Goal: Information Seeking & Learning: Learn about a topic

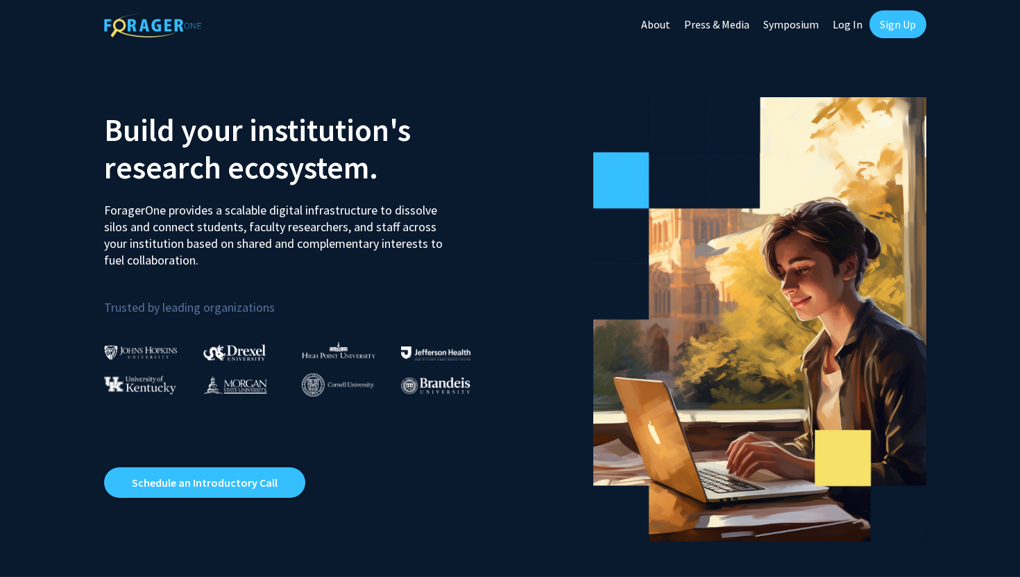
click at [912, 19] on link "Sign Up" at bounding box center [897, 24] width 57 height 28
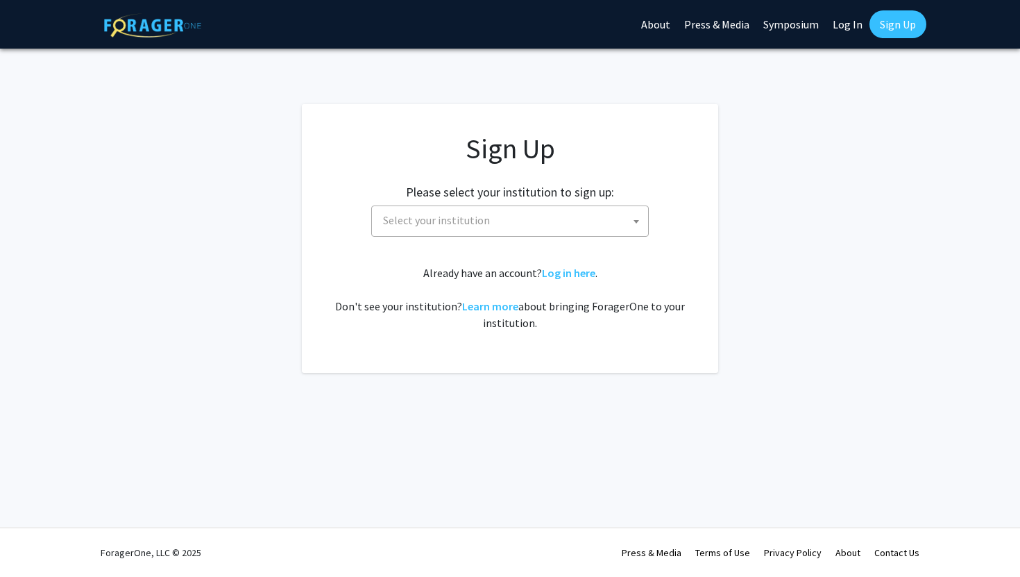
click at [484, 218] on span "Select your institution" at bounding box center [436, 220] width 107 height 14
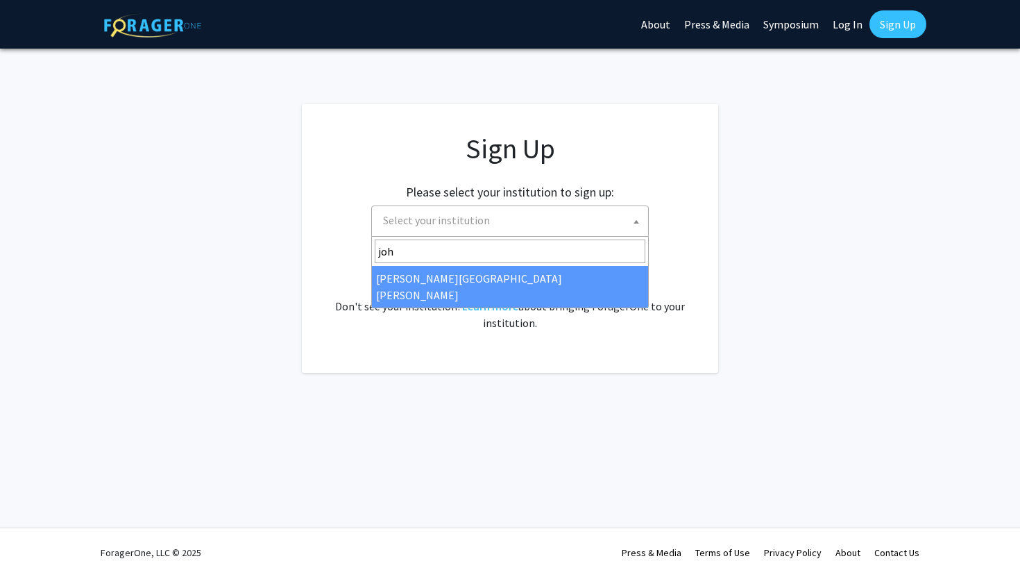
type input "joh"
select select "1"
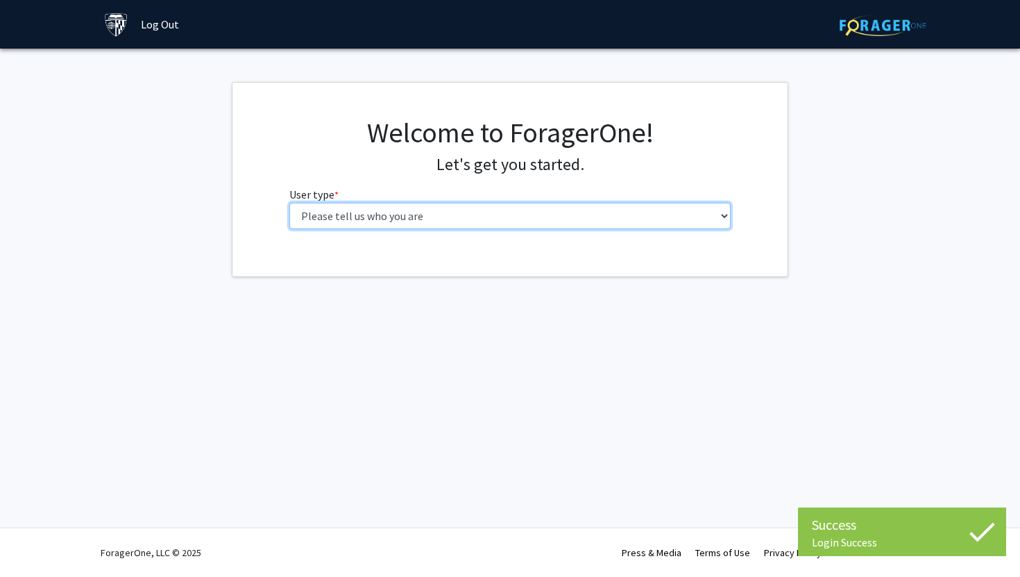
click at [409, 214] on select "Please tell us who you are Undergraduate Student Master's Student Doctoral Cand…" at bounding box center [510, 216] width 442 height 26
select select "1: undergrad"
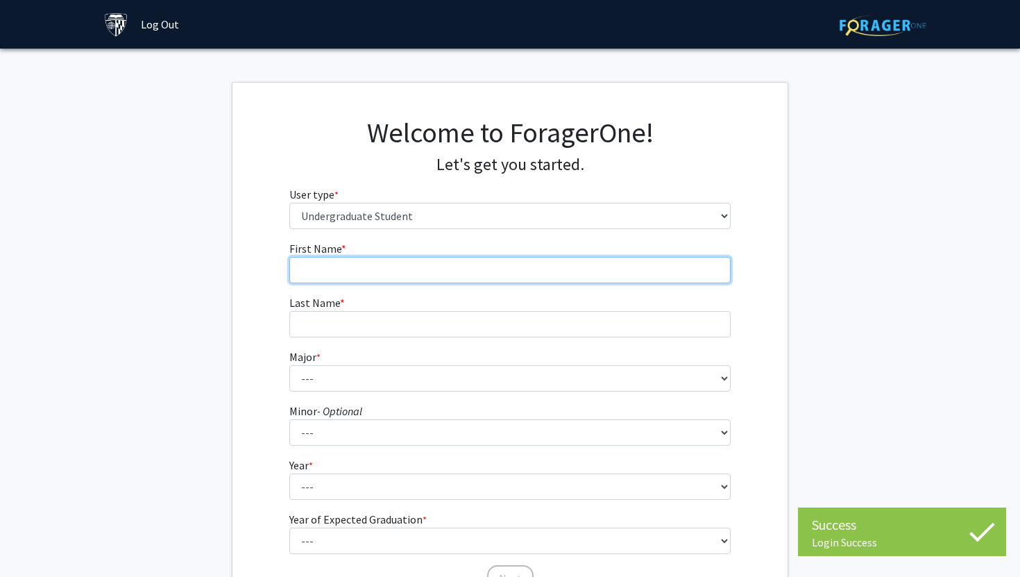
click at [477, 268] on input "First Name * required" at bounding box center [510, 270] width 442 height 26
type input "Anushka"
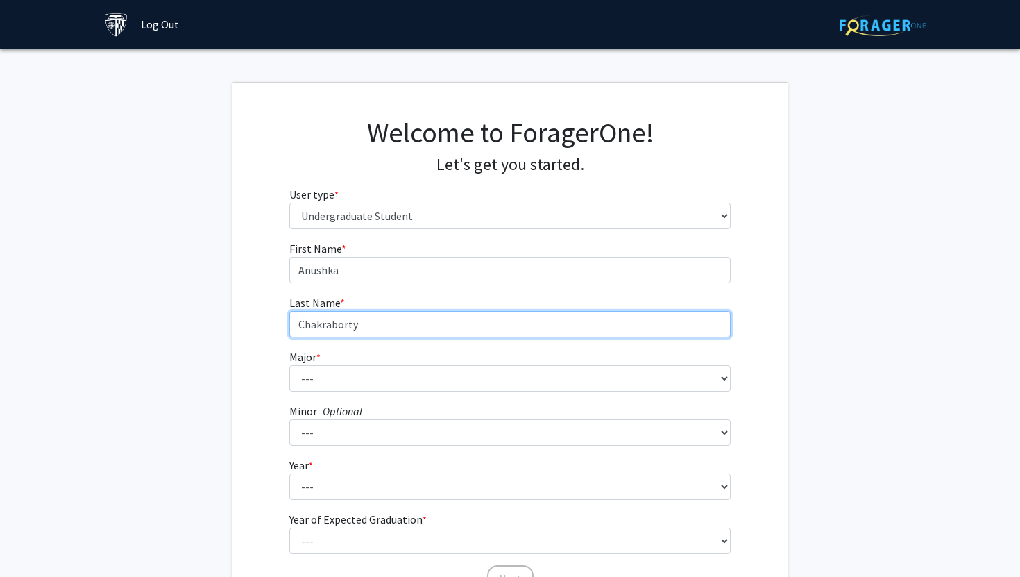
type input "Chakraborty"
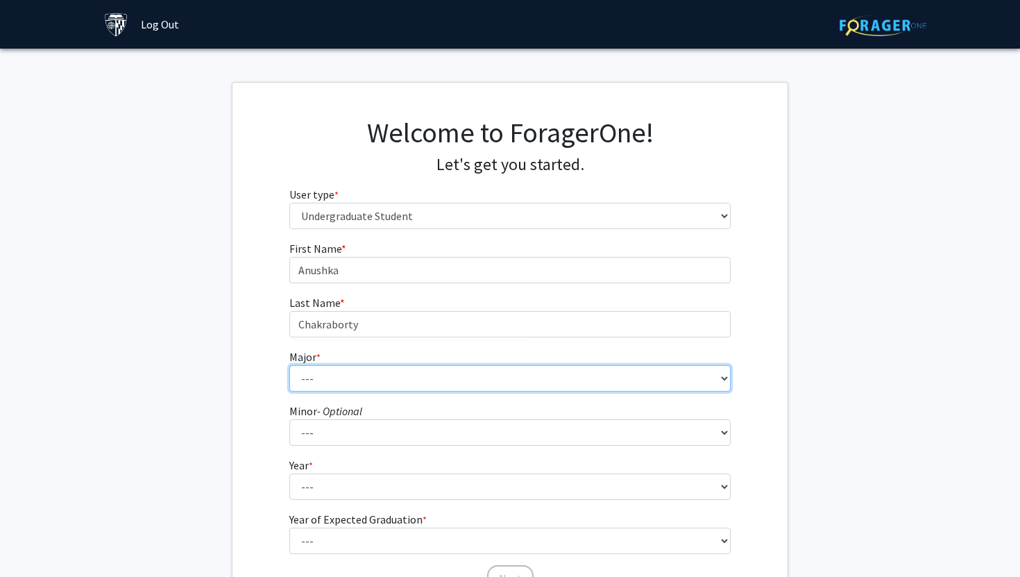
click at [361, 371] on select "--- Africana Studies Anthropology Applied Mathematics & Statistics Archaeology …" at bounding box center [510, 378] width 442 height 26
select select "45: 58"
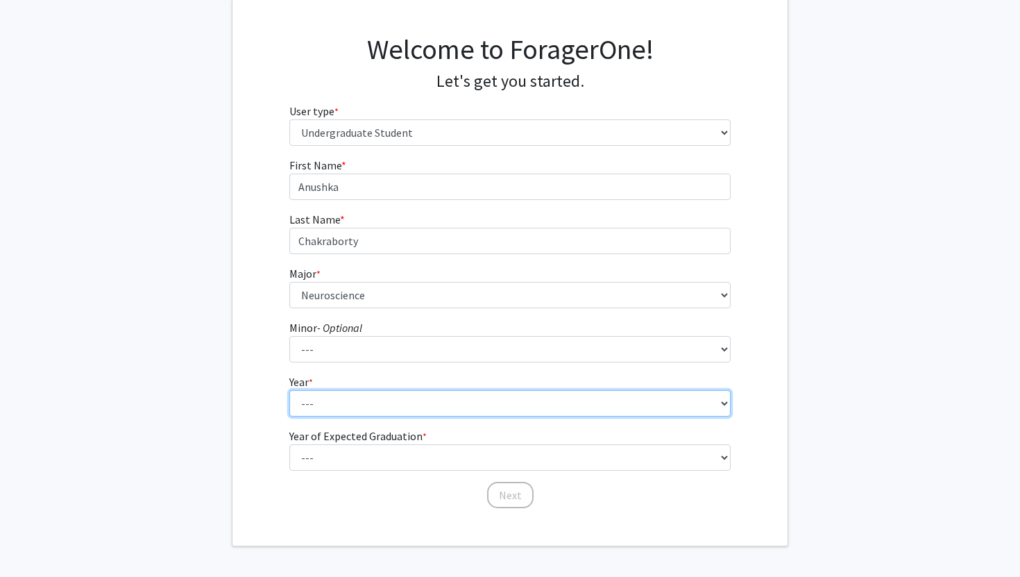
click at [356, 402] on select "--- First-year Sophomore Junior Senior Postbaccalaureate Certificate" at bounding box center [510, 403] width 442 height 26
select select "1: first-year"
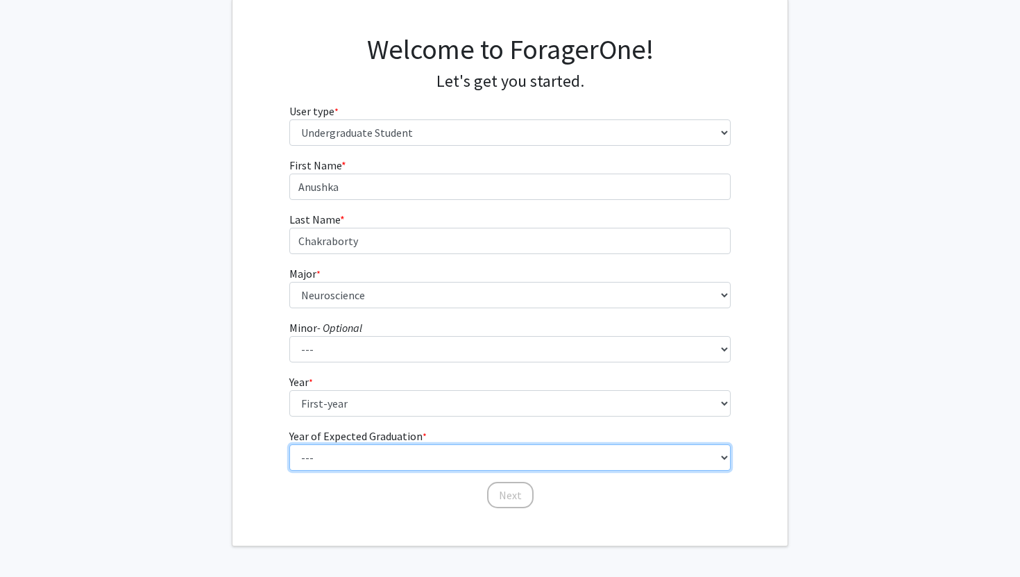
click at [334, 453] on select "--- 2025 2026 2027 2028 2029 2030 2031 2032 2033 2034" at bounding box center [510, 457] width 442 height 26
select select "5: 2029"
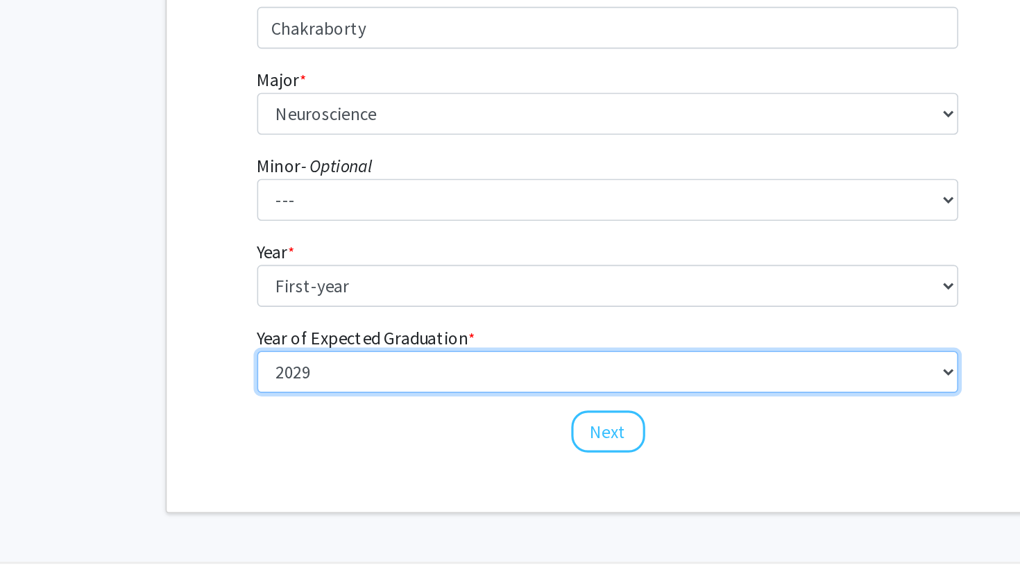
scroll to position [92, 0]
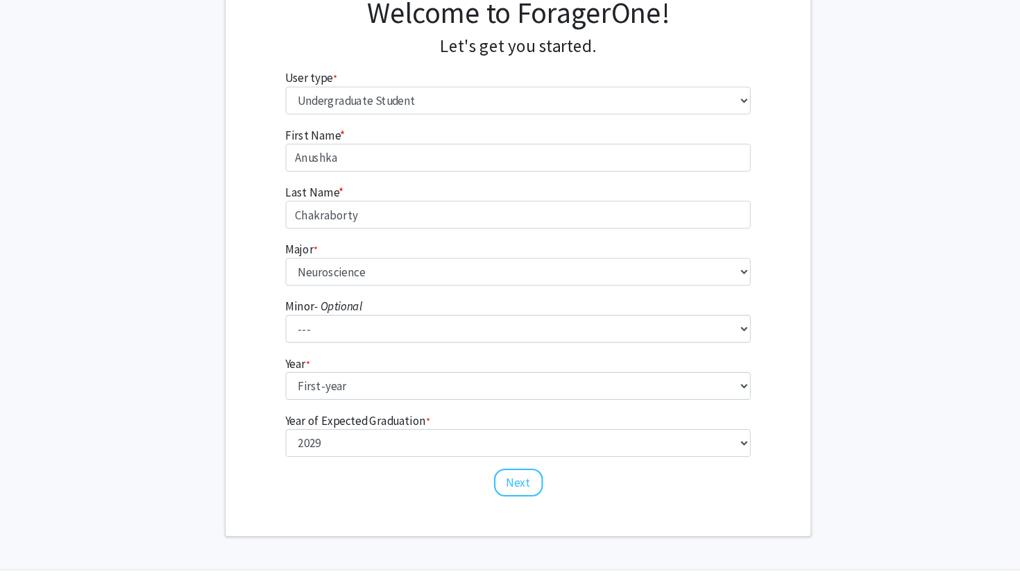
click at [516, 500] on div "First Name * required Anushka Last Name * required Chakraborty Major * required…" at bounding box center [510, 324] width 463 height 353
click at [513, 489] on button "Next" at bounding box center [510, 486] width 46 height 26
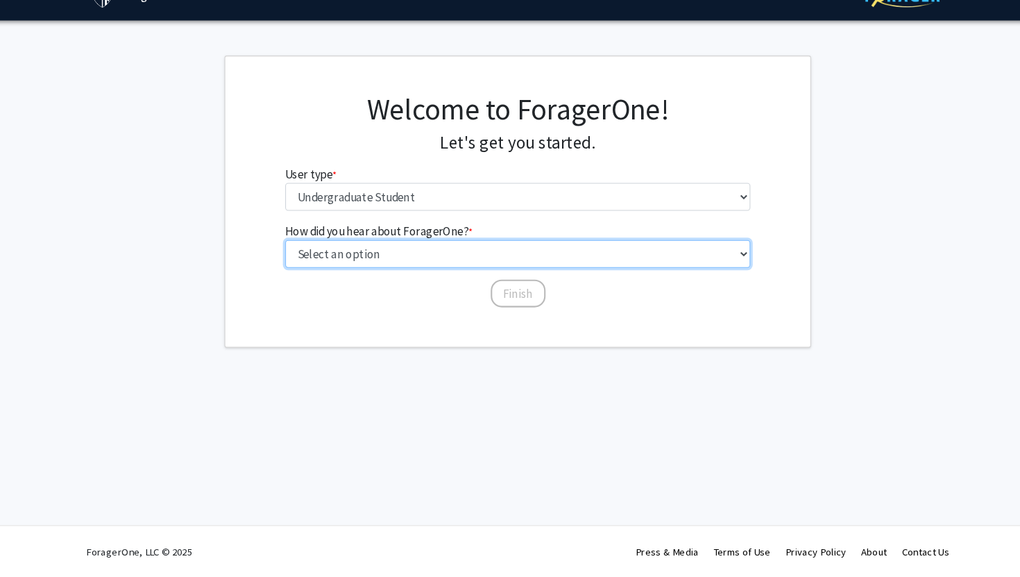
click at [367, 278] on select "Select an option Peer/student recommendation Faculty/staff recommendation Unive…" at bounding box center [510, 270] width 442 height 26
select select "2: faculty_recommendation"
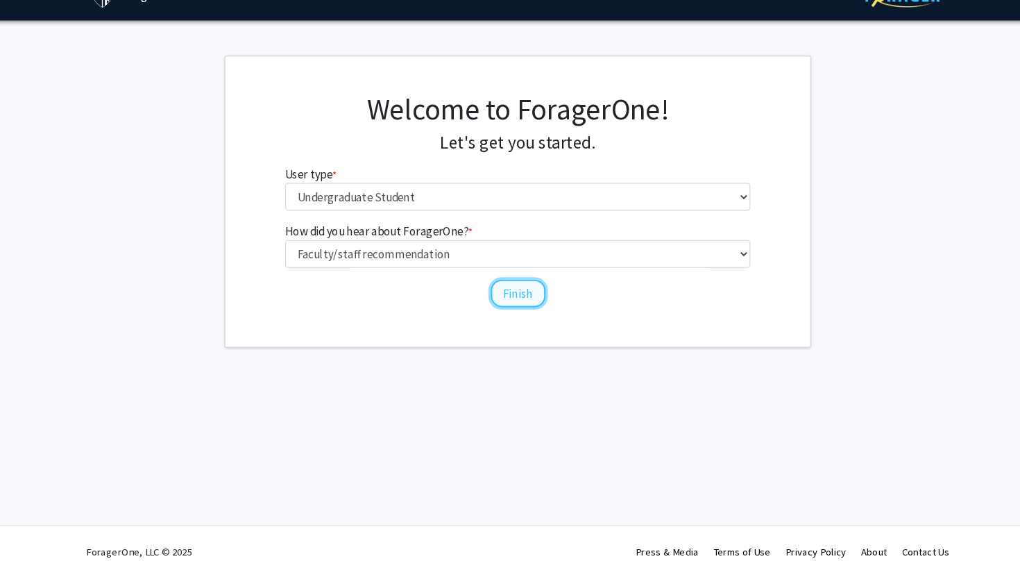
click at [520, 308] on button "Finish" at bounding box center [510, 307] width 52 height 26
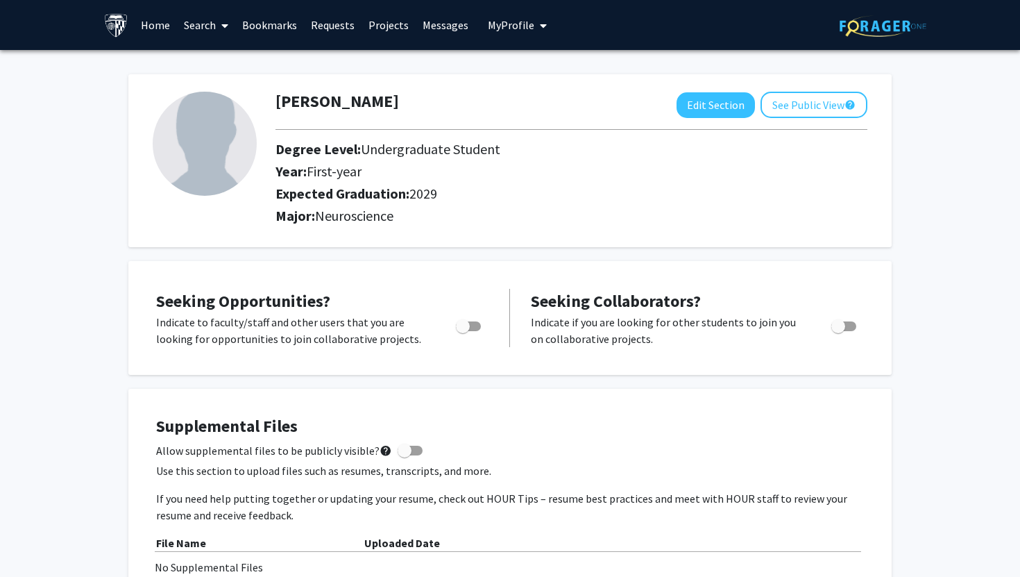
click at [156, 23] on link "Home" at bounding box center [155, 25] width 43 height 49
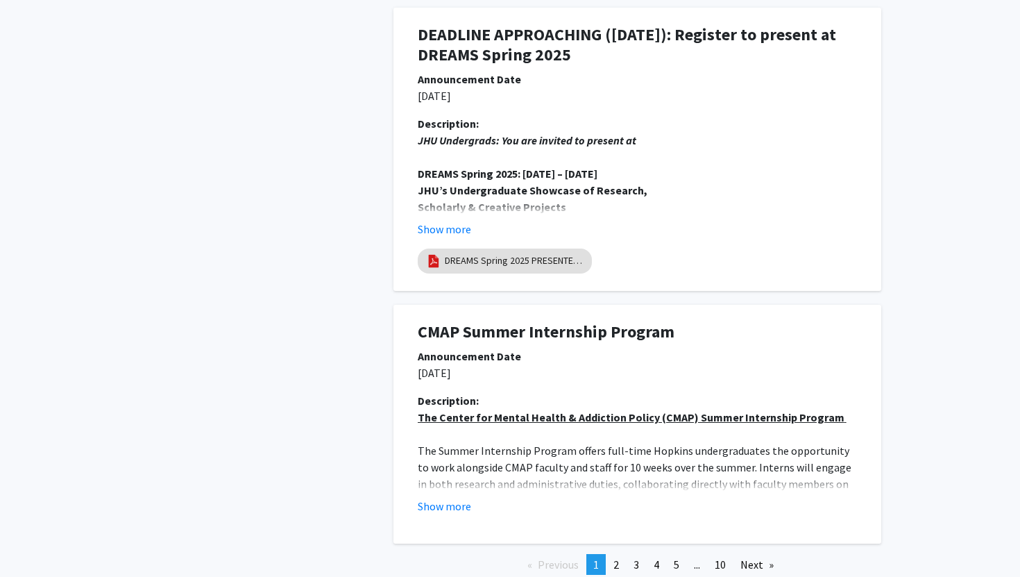
scroll to position [2558, 0]
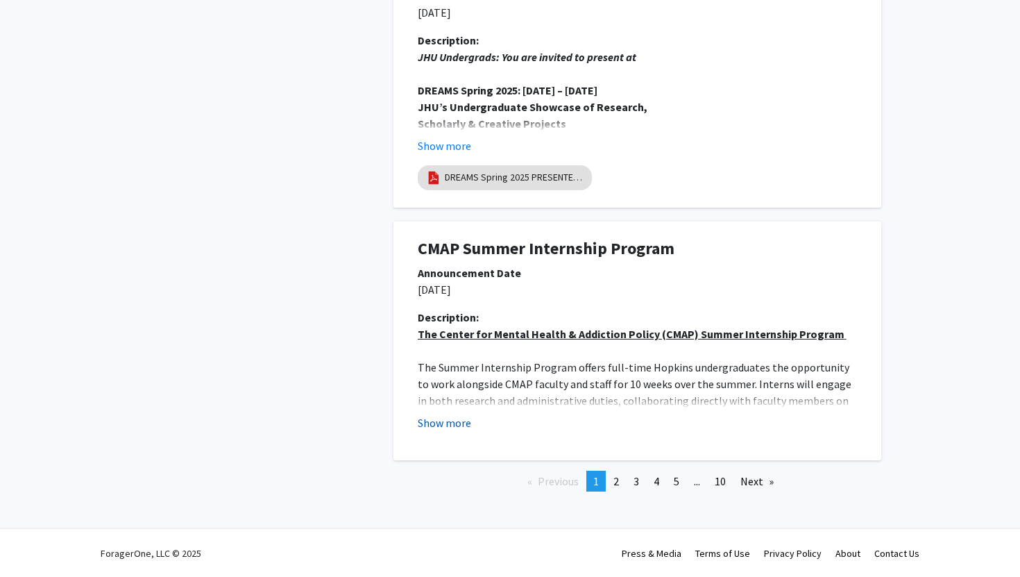
click at [447, 425] on button "Show more" at bounding box center [444, 422] width 53 height 17
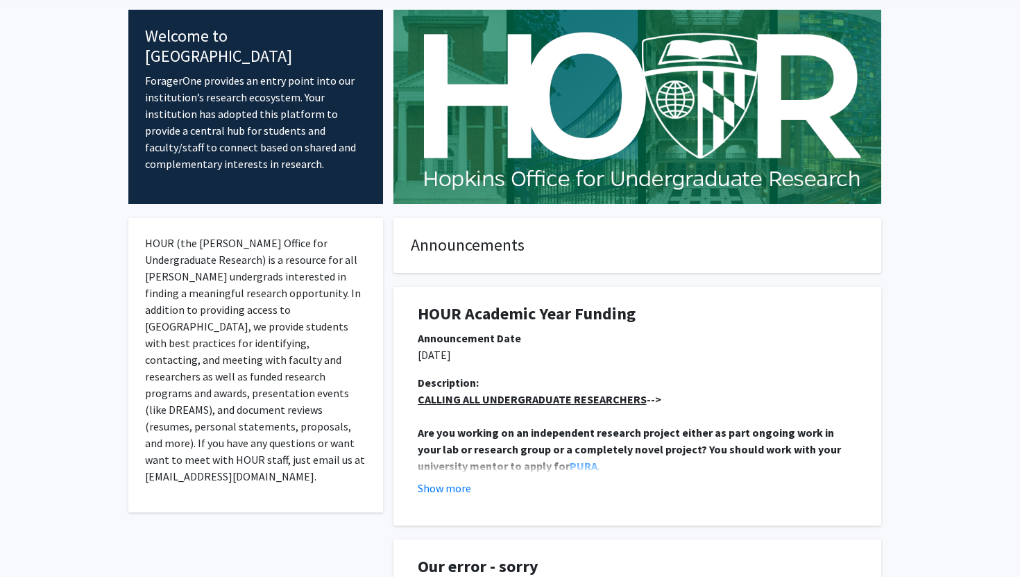
scroll to position [0, 0]
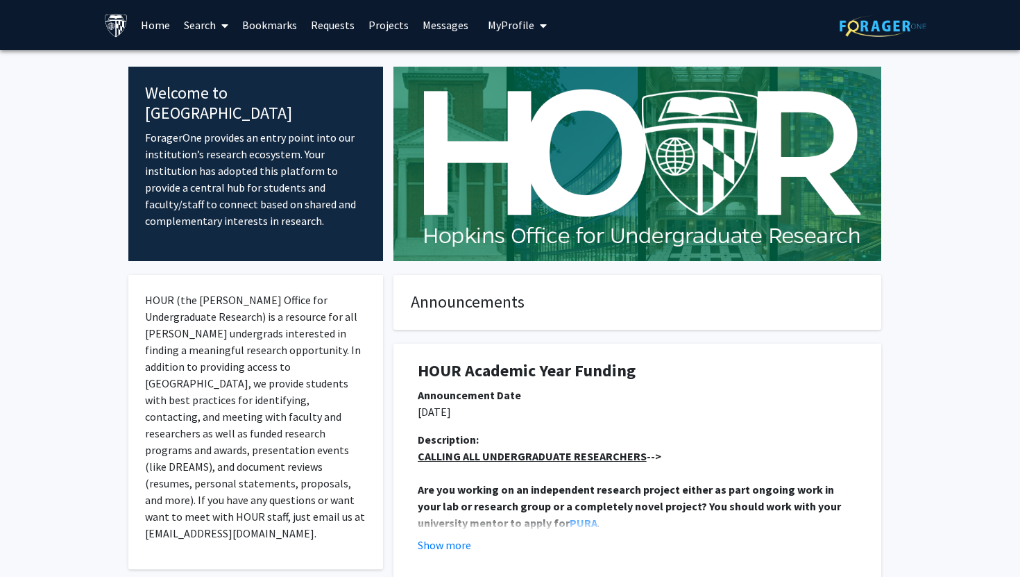
click at [509, 32] on button "My Profile" at bounding box center [517, 25] width 67 height 50
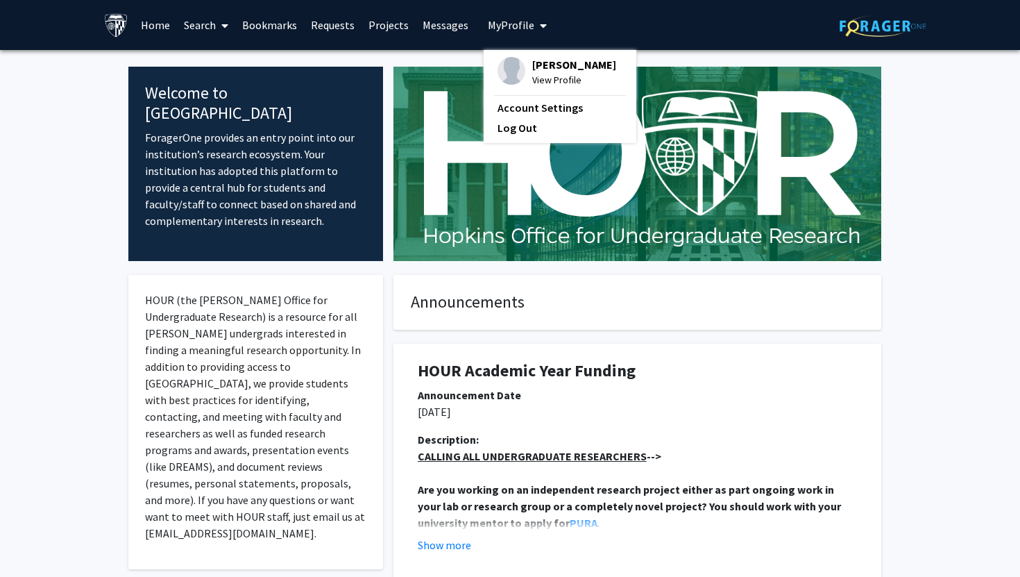
click at [538, 72] on span "Anushka Chakraborty" at bounding box center [574, 64] width 84 height 15
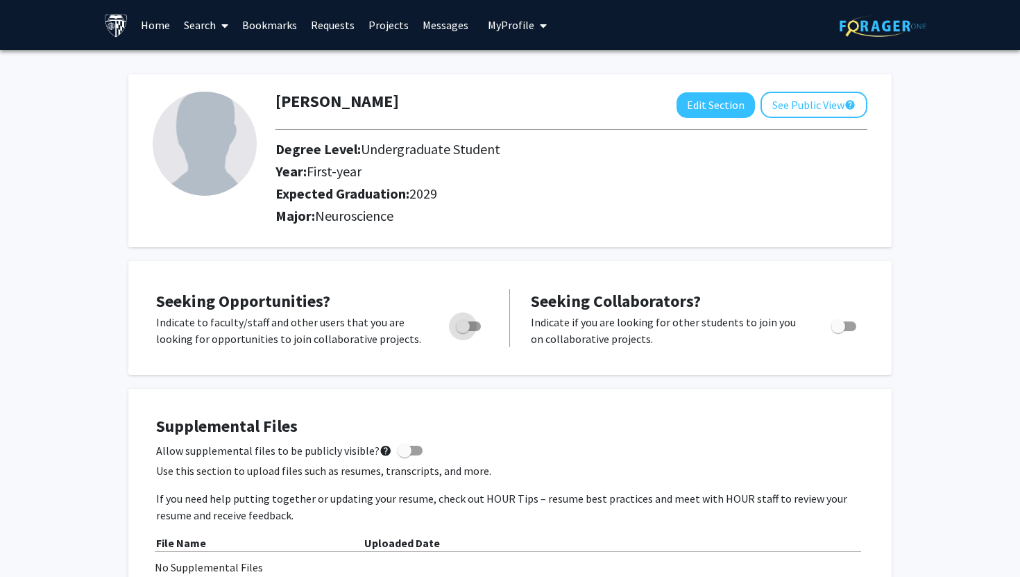
click at [465, 325] on span "Toggle" at bounding box center [463, 326] width 14 height 14
click at [463, 331] on input "Are you actively seeking opportunities?" at bounding box center [462, 331] width 1 height 1
checkbox input "true"
click at [203, 19] on link "Search" at bounding box center [206, 25] width 58 height 49
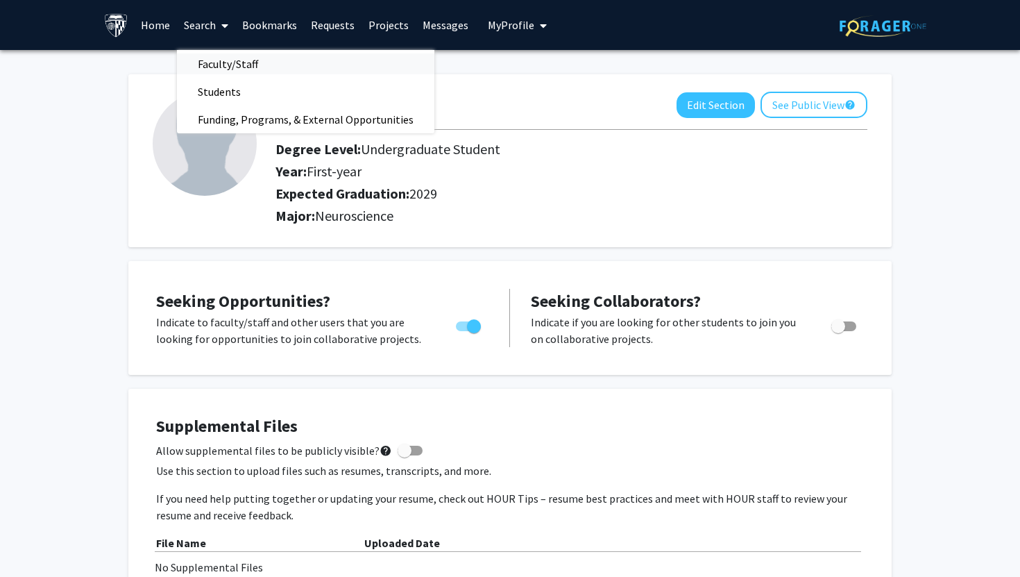
click at [212, 64] on span "Faculty/Staff" at bounding box center [228, 64] width 102 height 28
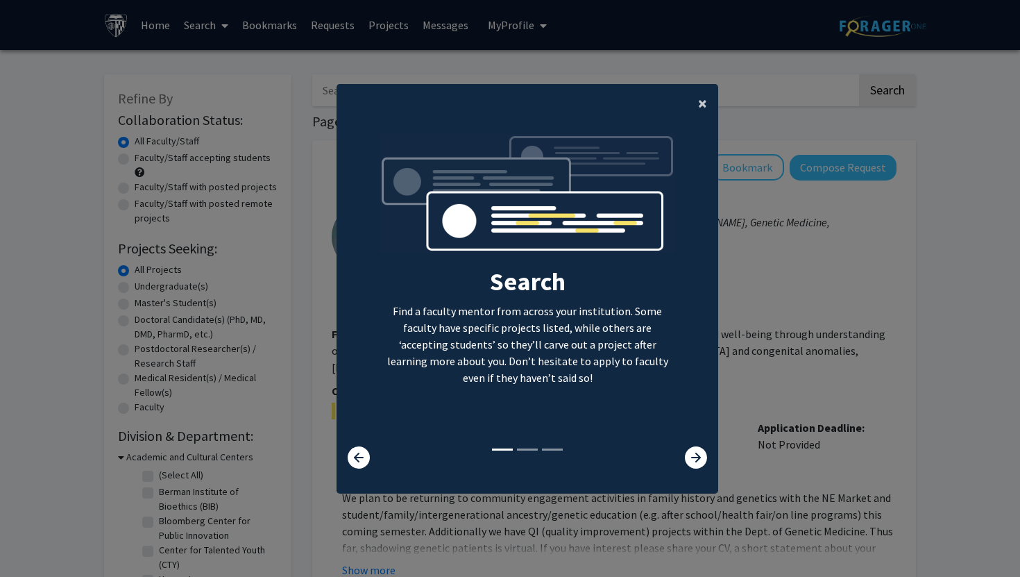
click at [701, 101] on span "×" at bounding box center [702, 103] width 9 height 22
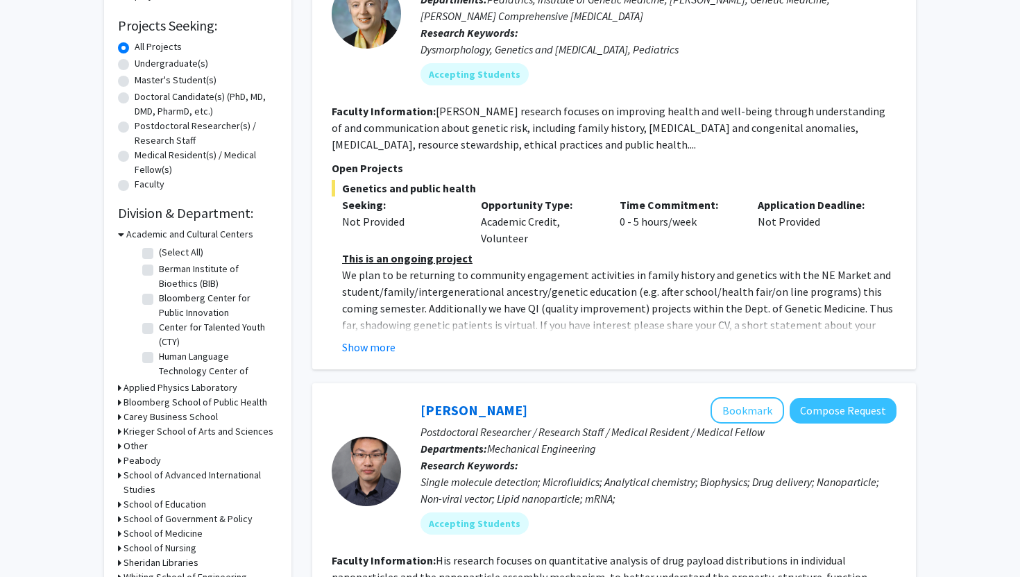
scroll to position [189, 0]
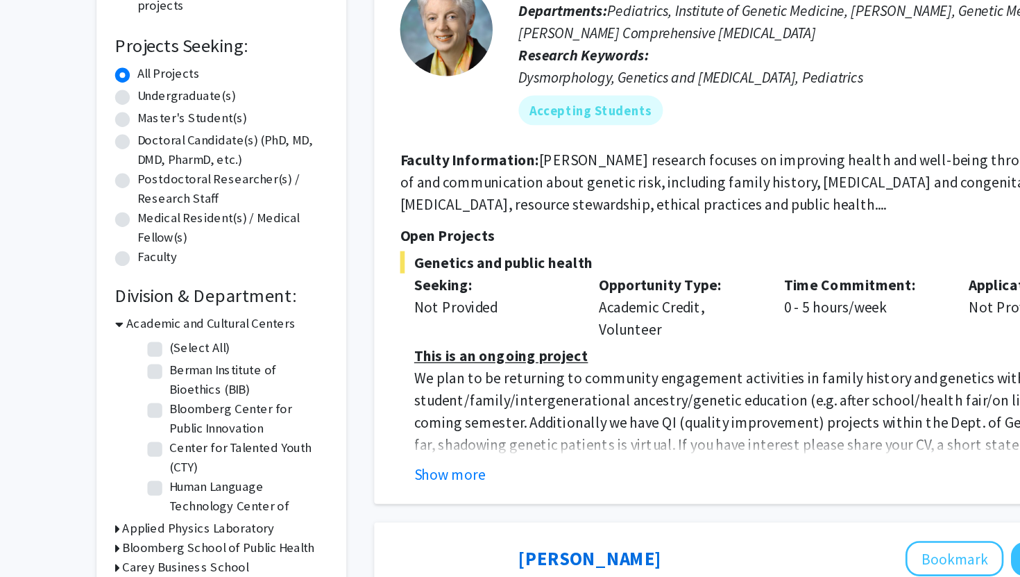
click at [135, 96] on label "Undergraduate(s)" at bounding box center [172, 97] width 74 height 15
click at [135, 96] on input "Undergraduate(s)" at bounding box center [139, 94] width 9 height 9
radio input "true"
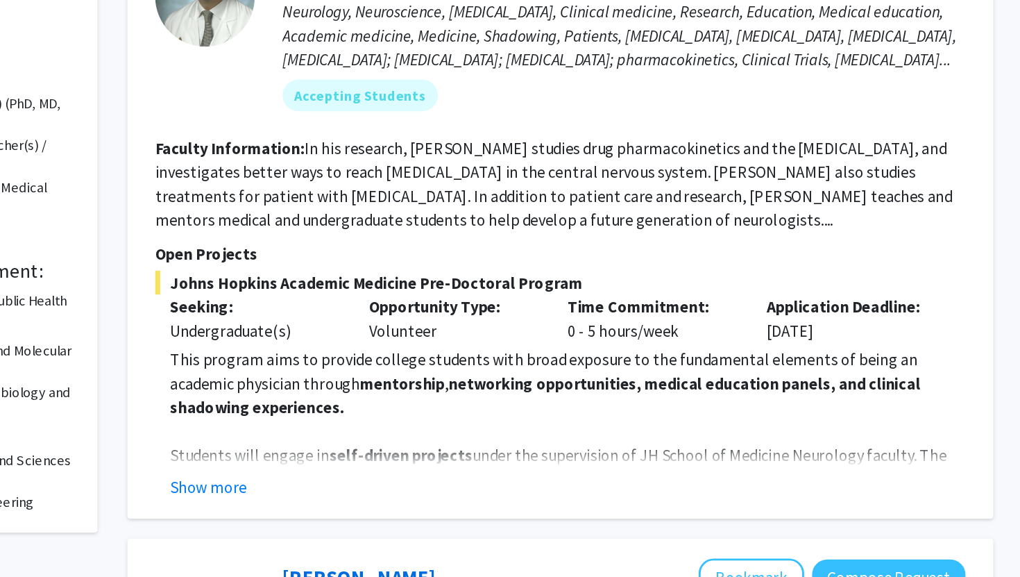
scroll to position [83, 0]
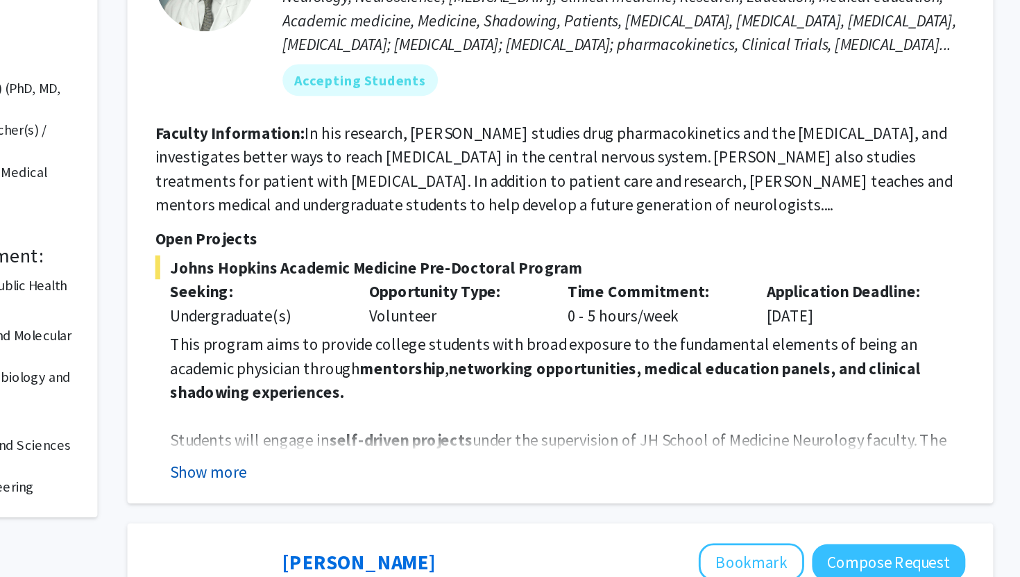
click at [369, 501] on button "Show more" at bounding box center [368, 503] width 53 height 17
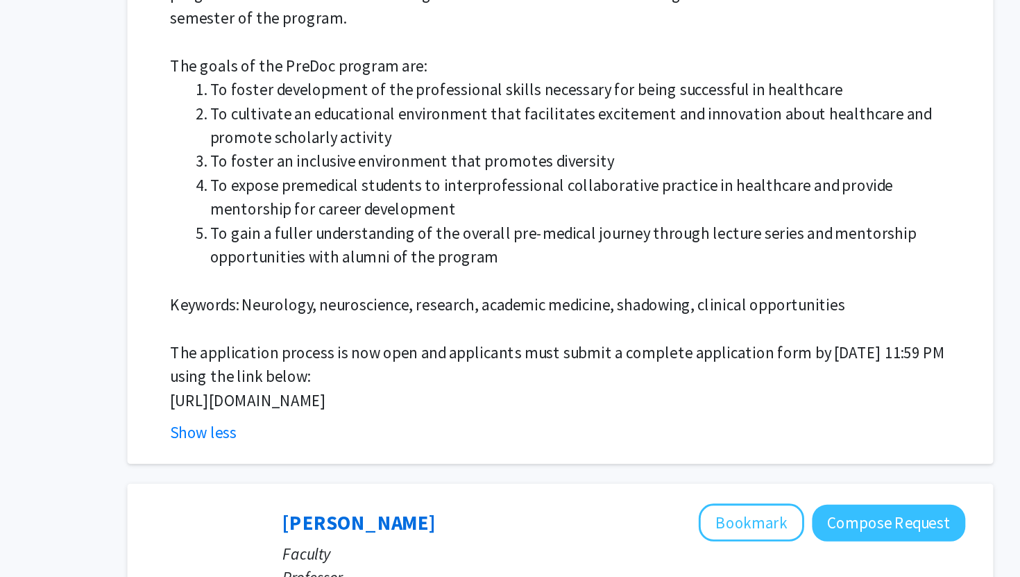
scroll to position [695, 0]
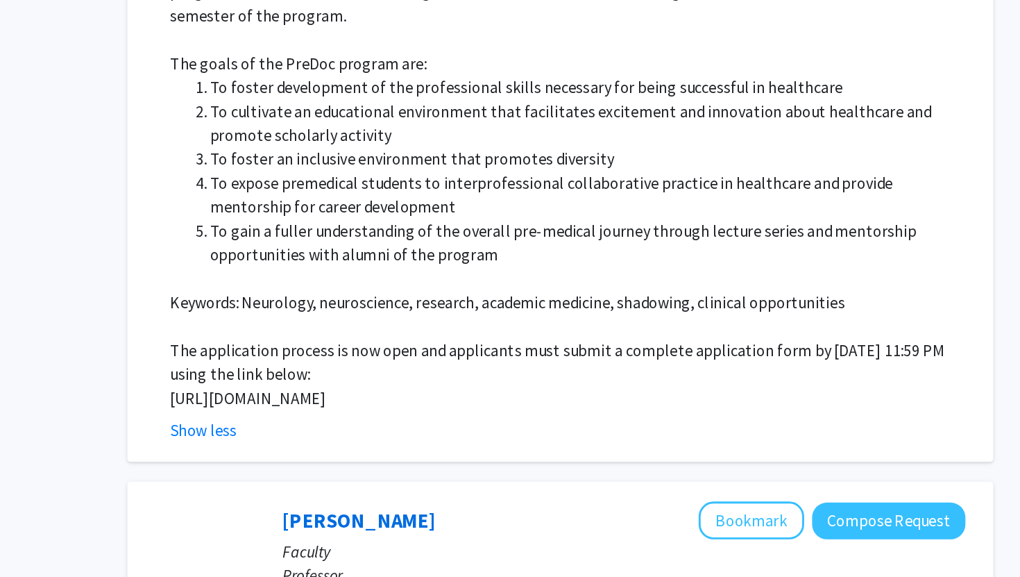
click at [413, 443] on p "https://docs.google.com/forms/d/e/1FAIpQLSfs9lKRobckOITW585IvGZb3cvsBE6oiZybaV9…" at bounding box center [619, 451] width 554 height 17
copy p "https://docs.google.com/forms/d/e/1FAIpQLSfs9lKRobckOITW585IvGZb3cvsBE6oiZybaV9…"
click at [741, 377] on p "Keywords: Neurology, neuroscience, research, academic medicine, shadowing, clin…" at bounding box center [619, 385] width 554 height 17
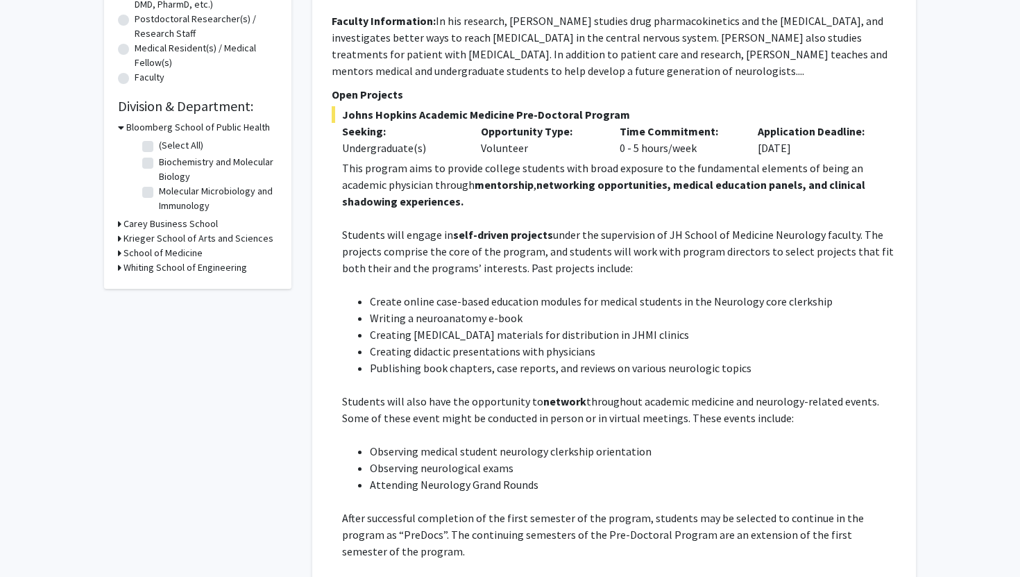
scroll to position [0, 0]
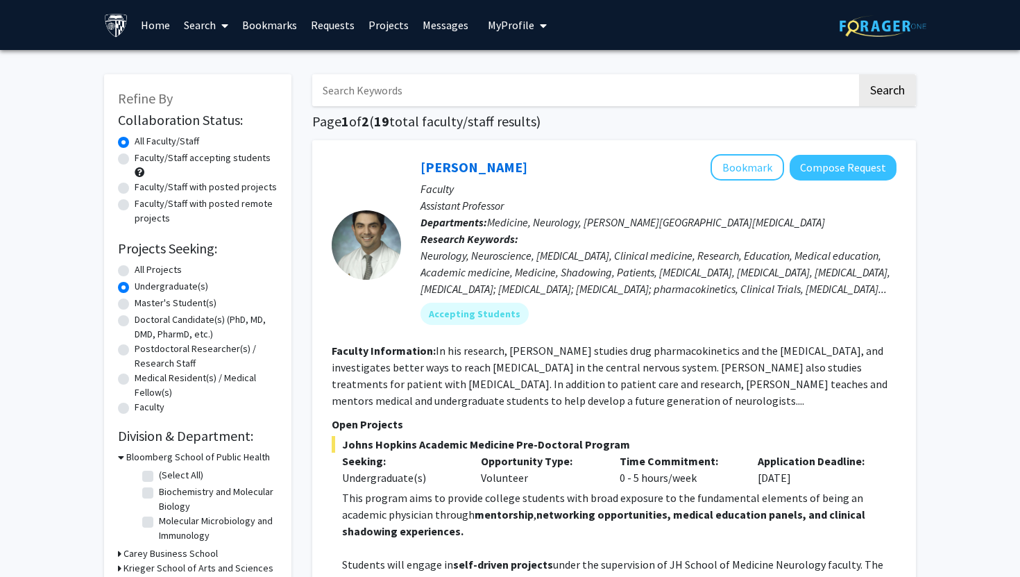
click at [460, 95] on input "Search Keywords" at bounding box center [584, 90] width 545 height 32
type input "neuroscience"
click at [859, 74] on button "Search" at bounding box center [887, 90] width 57 height 32
radio input "true"
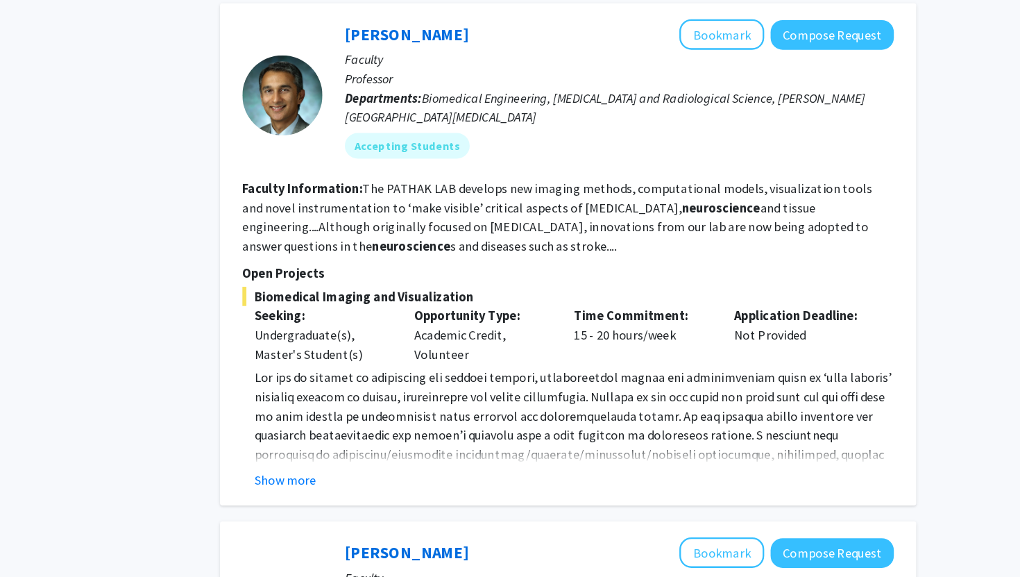
scroll to position [715, 0]
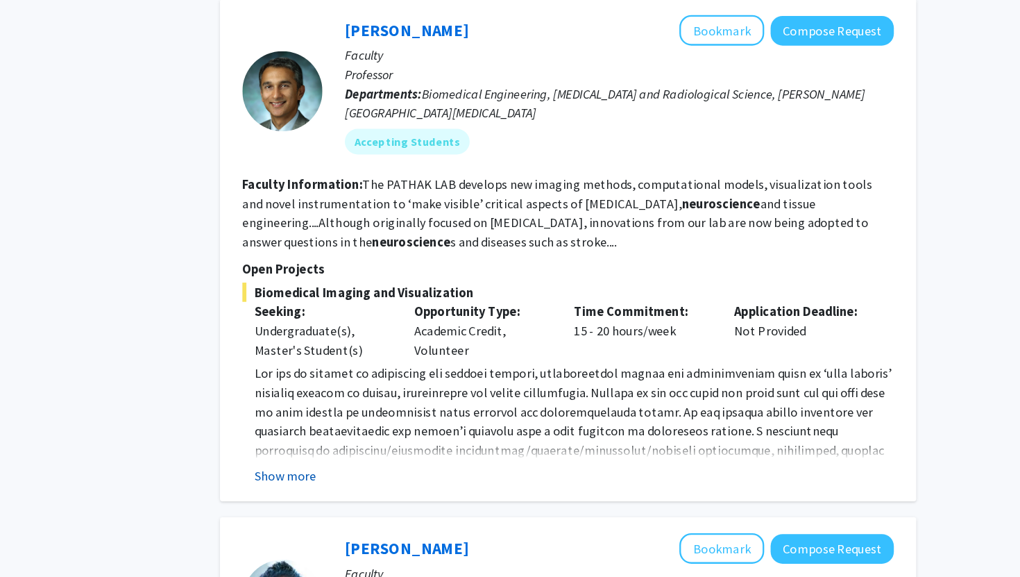
click at [374, 486] on button "Show more" at bounding box center [368, 488] width 53 height 17
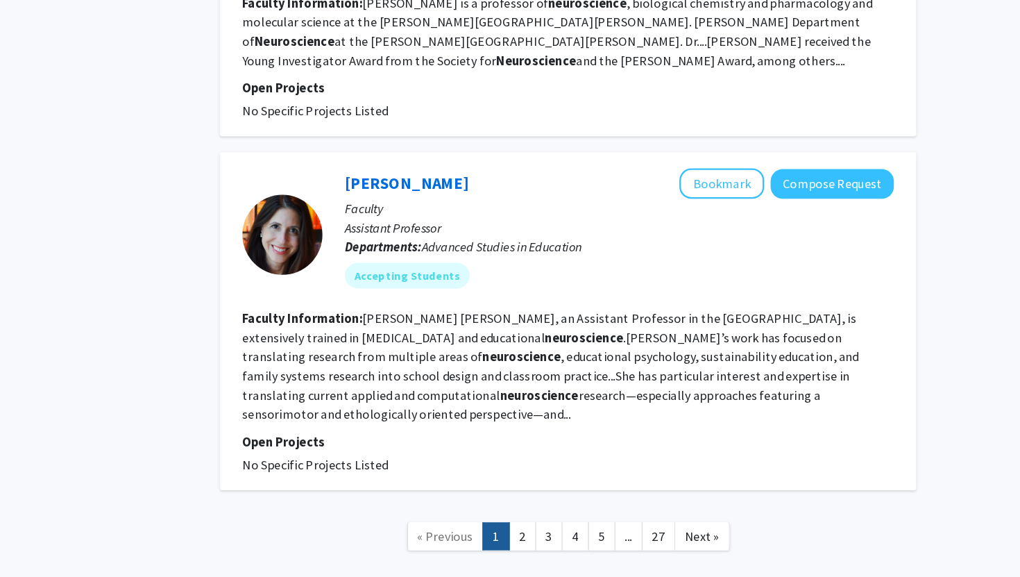
scroll to position [2767, 0]
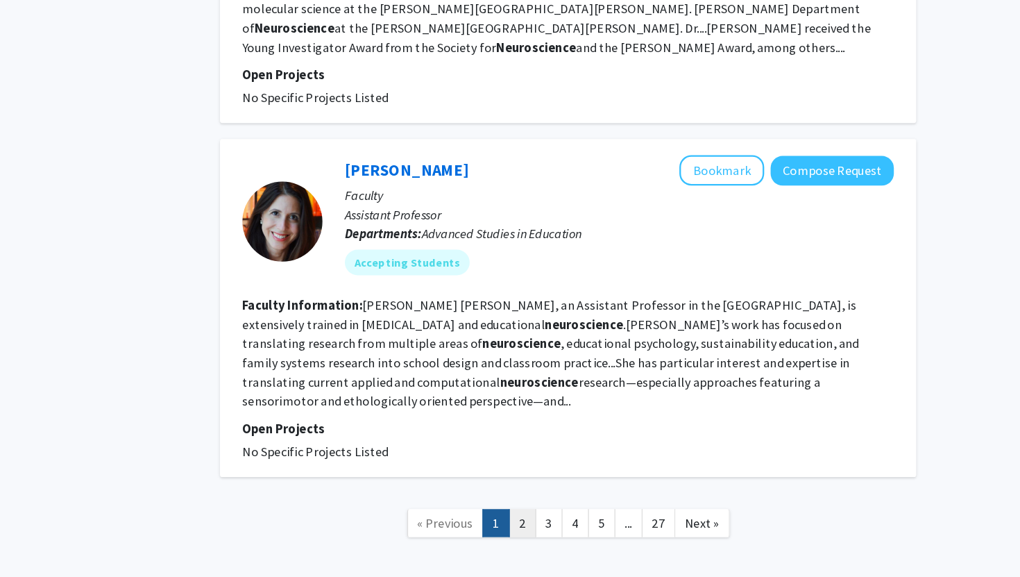
click at [576, 518] on link "2" at bounding box center [575, 530] width 24 height 24
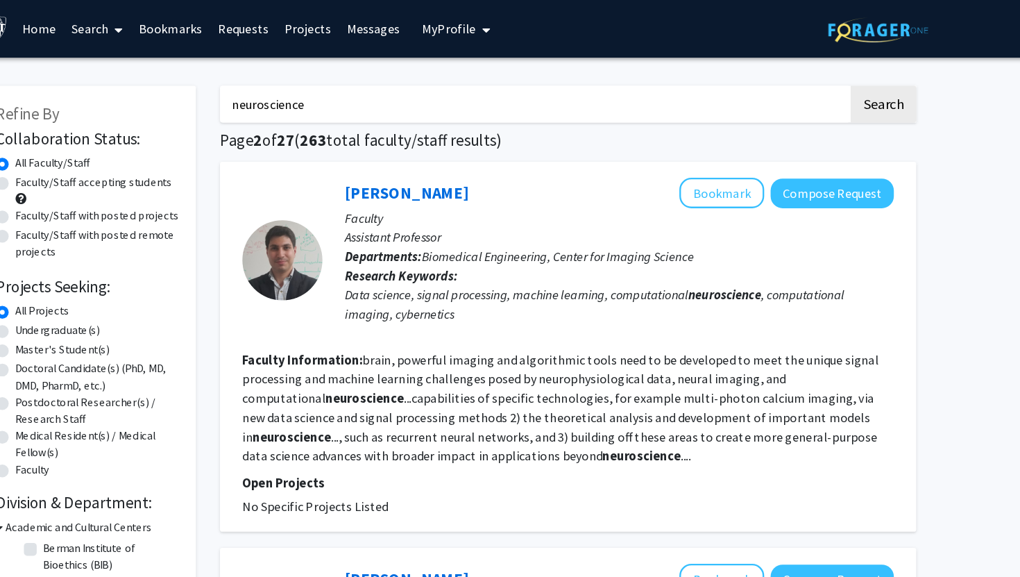
click at [393, 104] on input "neuroscience" at bounding box center [584, 90] width 545 height 32
click at [393, 101] on input "neuroscience" at bounding box center [584, 90] width 545 height 32
type input "TRPV2"
click at [859, 74] on button "Search" at bounding box center [887, 90] width 57 height 32
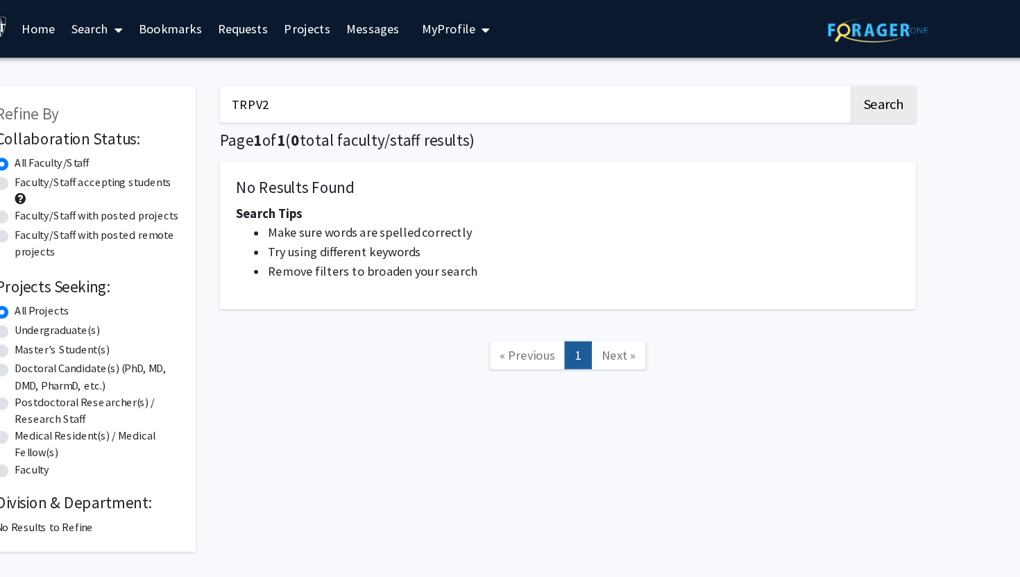
click at [364, 89] on input "TRPV2" at bounding box center [584, 90] width 545 height 32
type input "transient receptor"
click at [859, 74] on button "Search" at bounding box center [887, 90] width 57 height 32
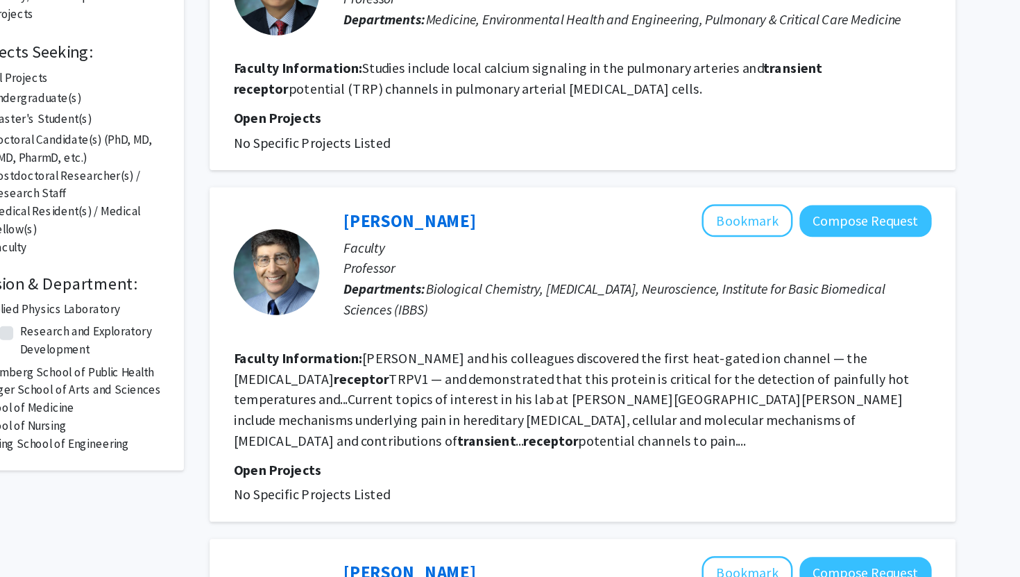
scroll to position [203, 0]
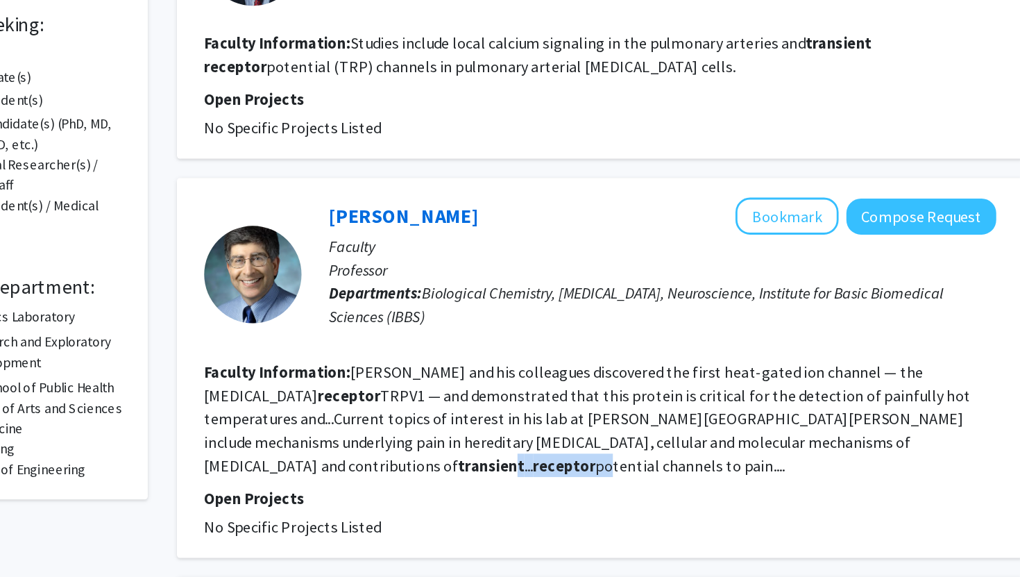
drag, startPoint x: 670, startPoint y: 344, endPoint x: 727, endPoint y: 344, distance: 57.6
click at [730, 344] on fg-read-more "Caterina and his colleagues discovered the first heat-gated ion channel — the c…" at bounding box center [605, 326] width 547 height 80
click at [727, 344] on fg-read-more "Caterina and his colleagues discovered the first heat-gated ion channel — the c…" at bounding box center [605, 326] width 547 height 80
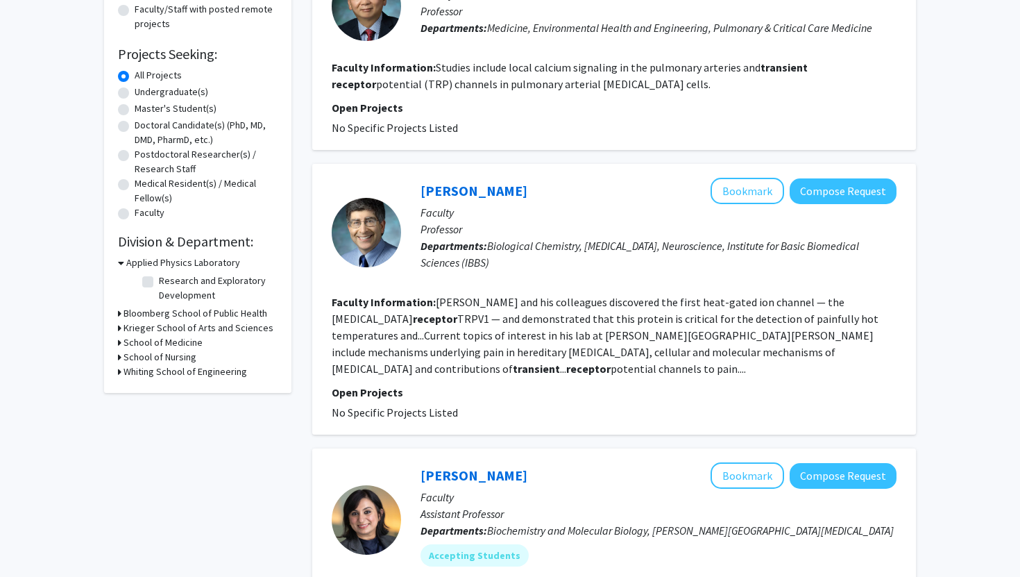
scroll to position [187, 0]
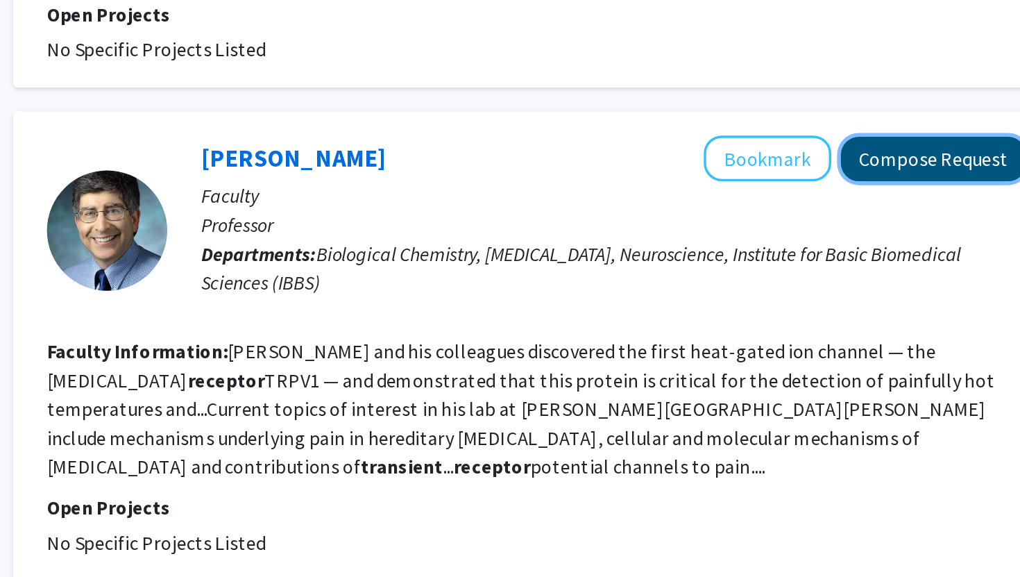
click at [844, 196] on button "Compose Request" at bounding box center [843, 198] width 107 height 26
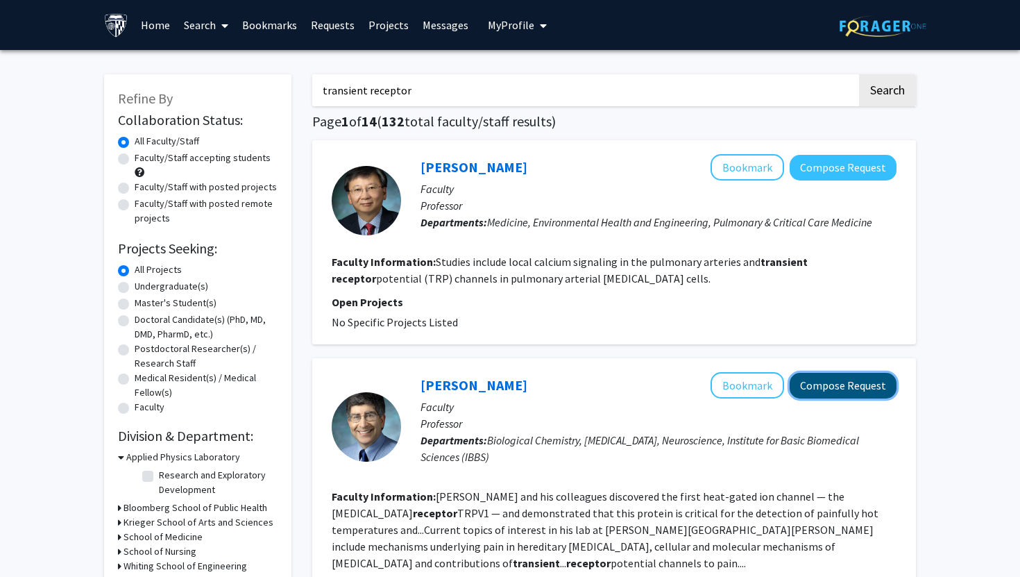
click at [850, 396] on button "Compose Request" at bounding box center [843, 386] width 107 height 26
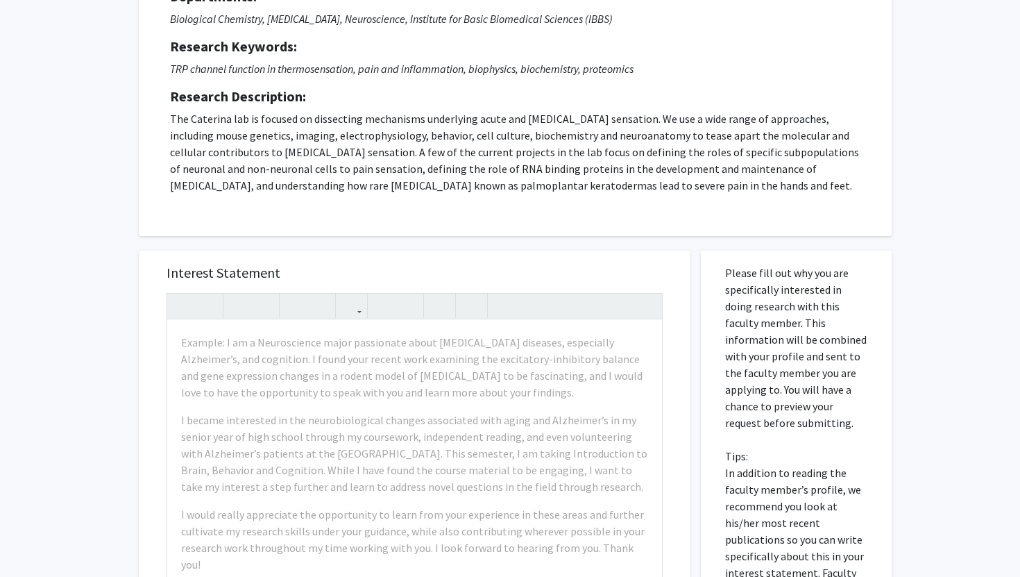
scroll to position [175, 0]
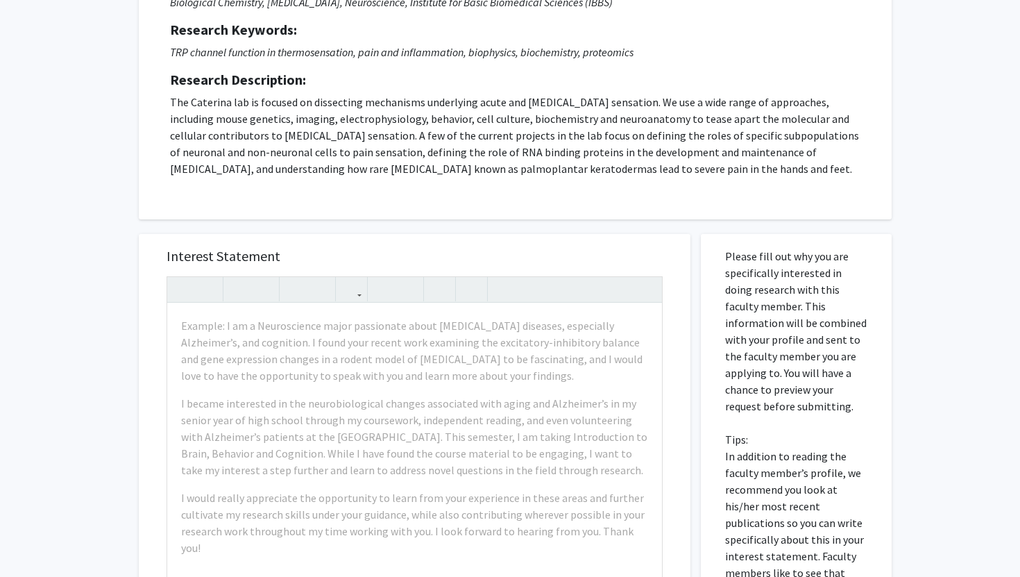
click at [513, 155] on p "The Caterina lab is focused on dissecting mechanisms underlying acute and chron…" at bounding box center [515, 135] width 690 height 83
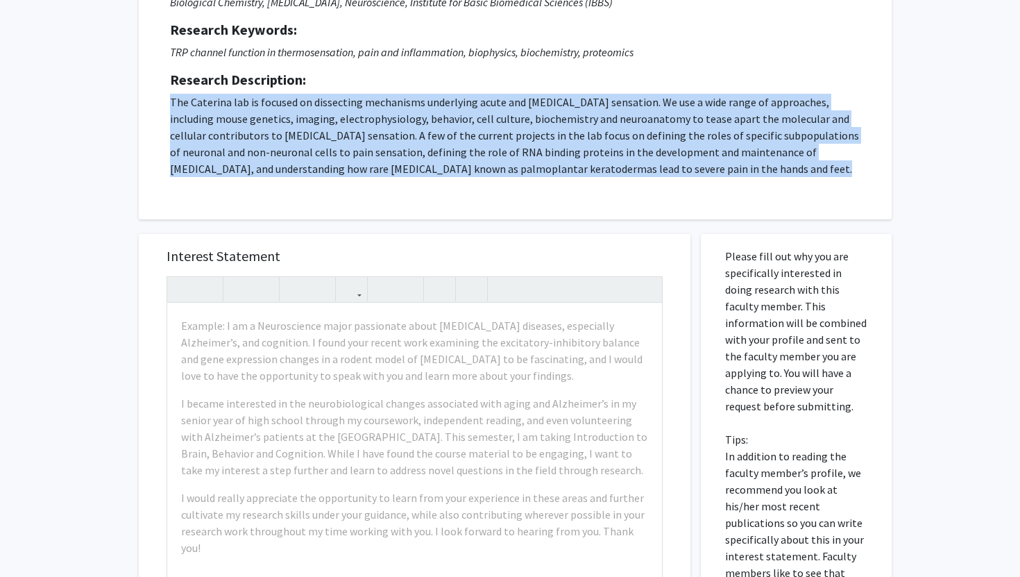
click at [513, 155] on p "The Caterina lab is focused on dissecting mechanisms underlying acute and chron…" at bounding box center [515, 135] width 690 height 83
copy p "The Caterina lab is focused on dissecting mechanisms underlying acute and chron…"
click at [493, 209] on div "Request for Michael Caterina Departments: Biological Chemistry, Neurosurgery, N…" at bounding box center [515, 66] width 753 height 307
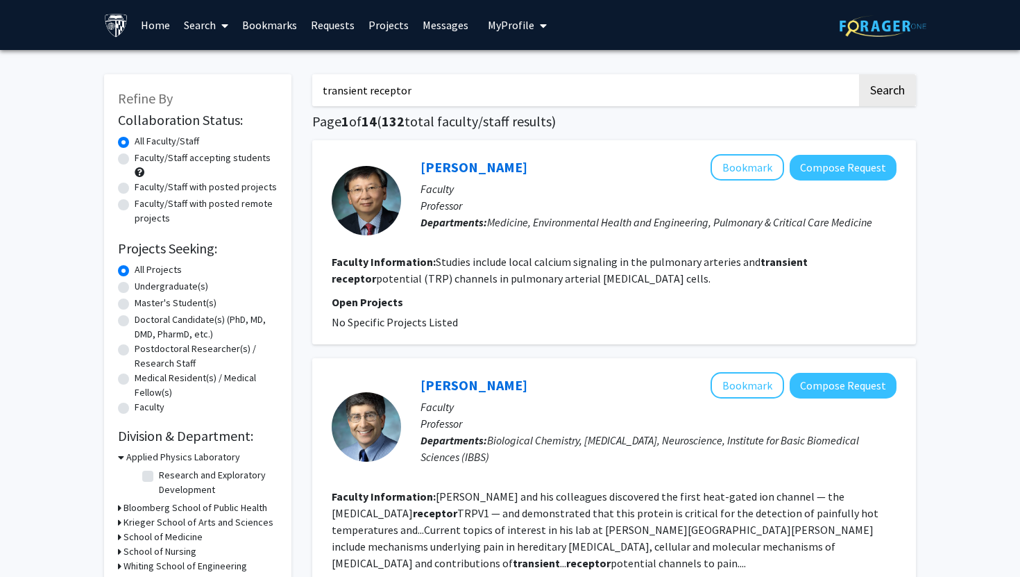
click at [453, 101] on input "transient receptor" at bounding box center [584, 90] width 545 height 32
type input "e"
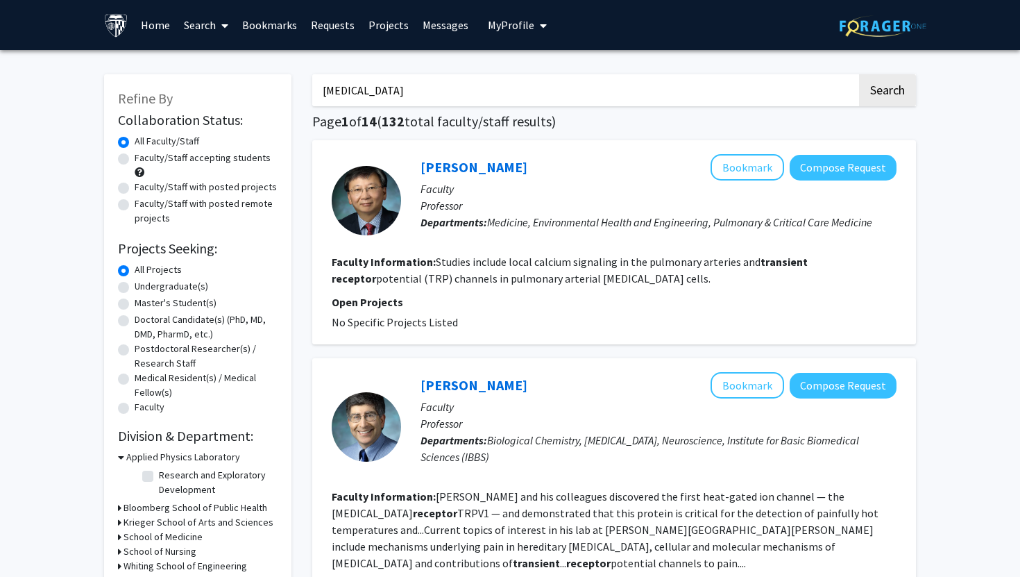
type input "neurosurgery"
click at [859, 74] on button "Search" at bounding box center [887, 90] width 57 height 32
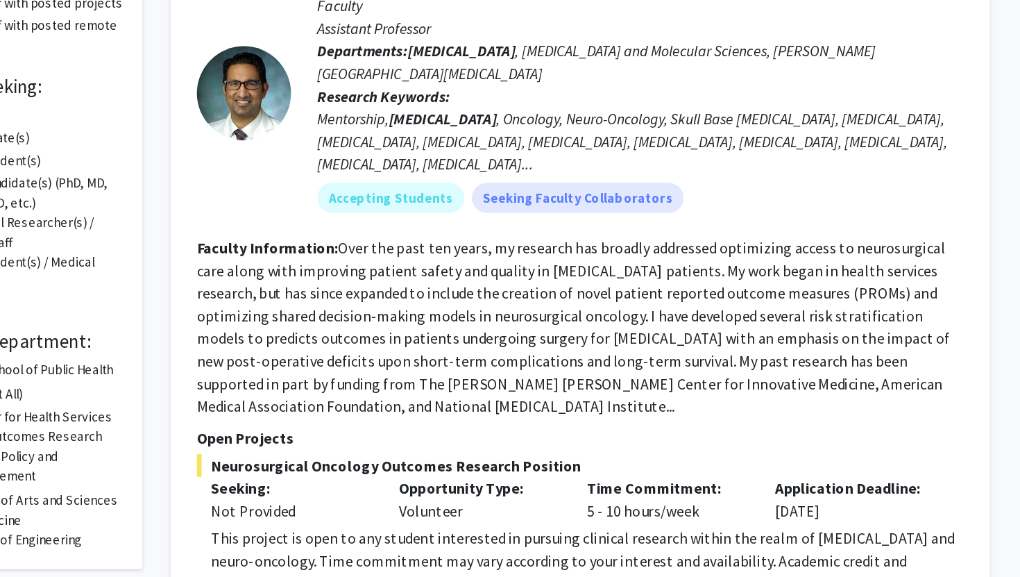
scroll to position [162, 0]
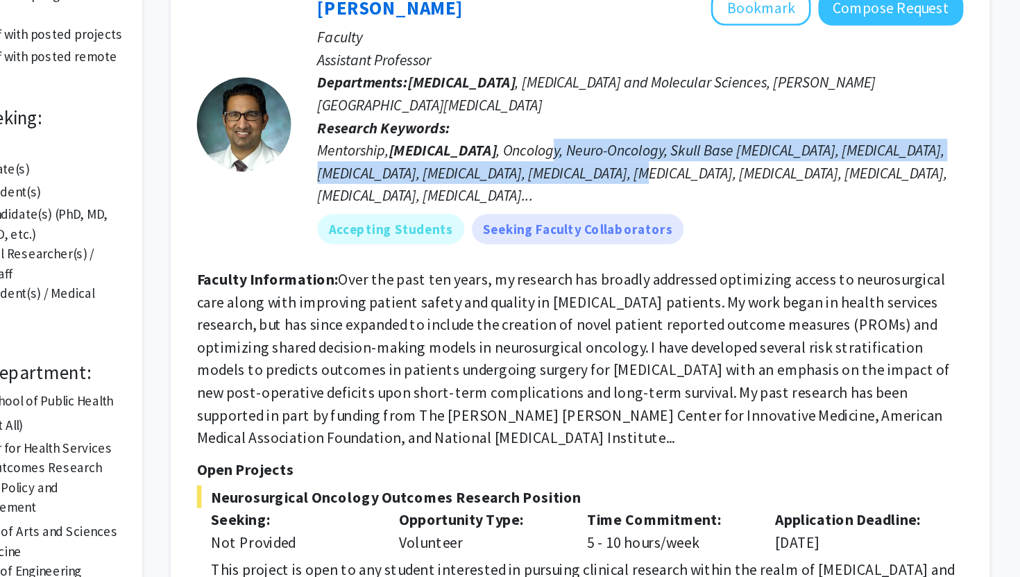
drag, startPoint x: 582, startPoint y: 117, endPoint x: 665, endPoint y: 121, distance: 83.4
click at [665, 121] on div "Mentorship, Neurosurgery , Oncology, Neuro-Oncology, Skull Base Tumors, Glioma,…" at bounding box center [659, 127] width 476 height 50
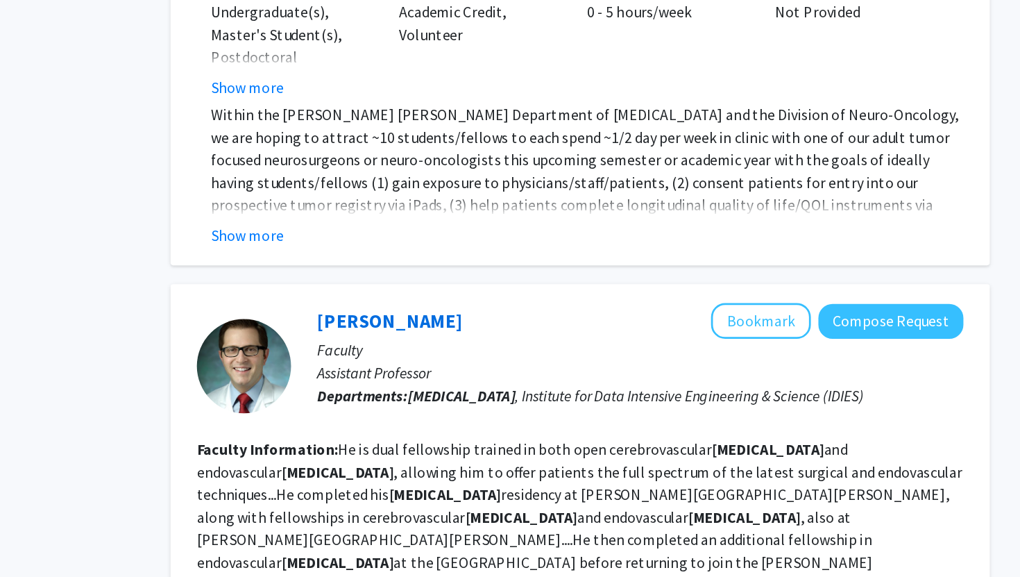
scroll to position [552, 0]
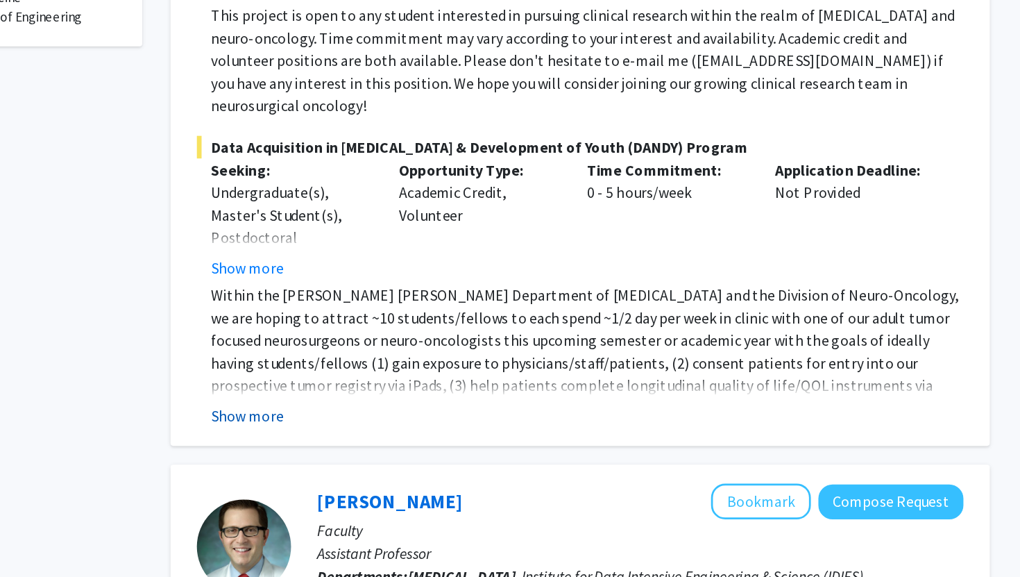
click at [371, 316] on button "Show more" at bounding box center [368, 324] width 53 height 17
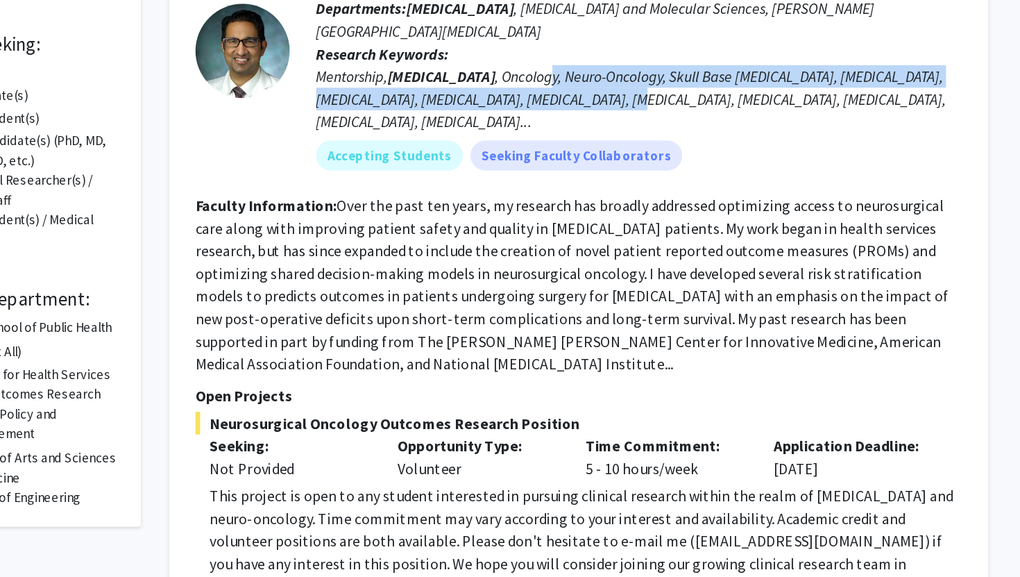
scroll to position [215, 0]
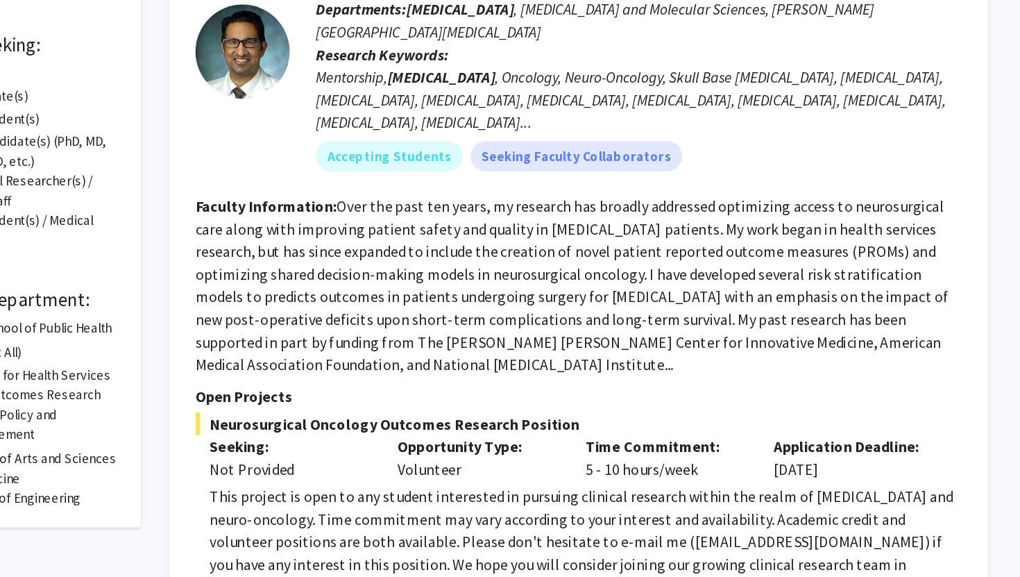
click at [593, 200] on fg-read-more "Over the past ten years, my research has broadly addressed optimizing access to…" at bounding box center [609, 210] width 555 height 130
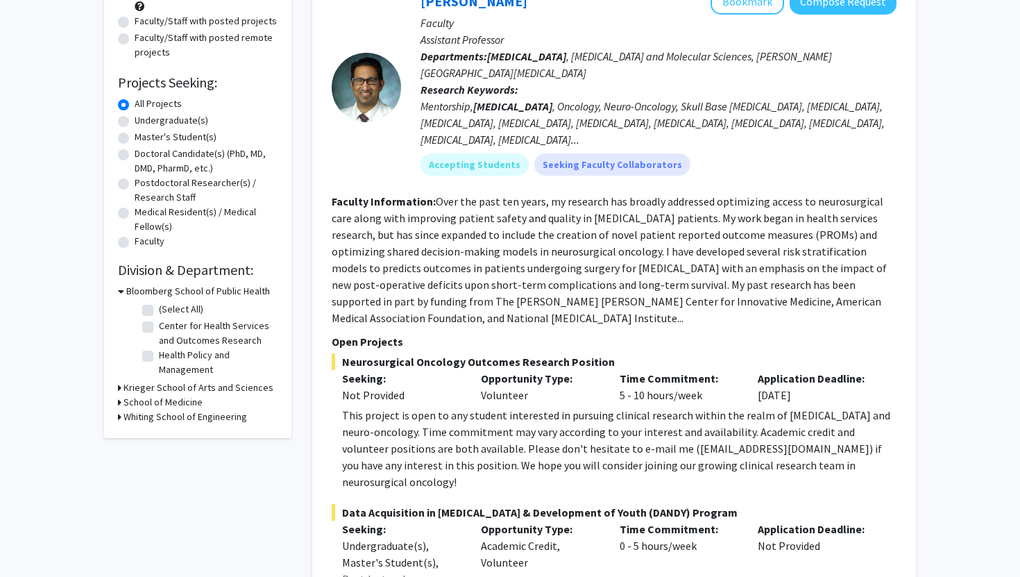
scroll to position [164, 0]
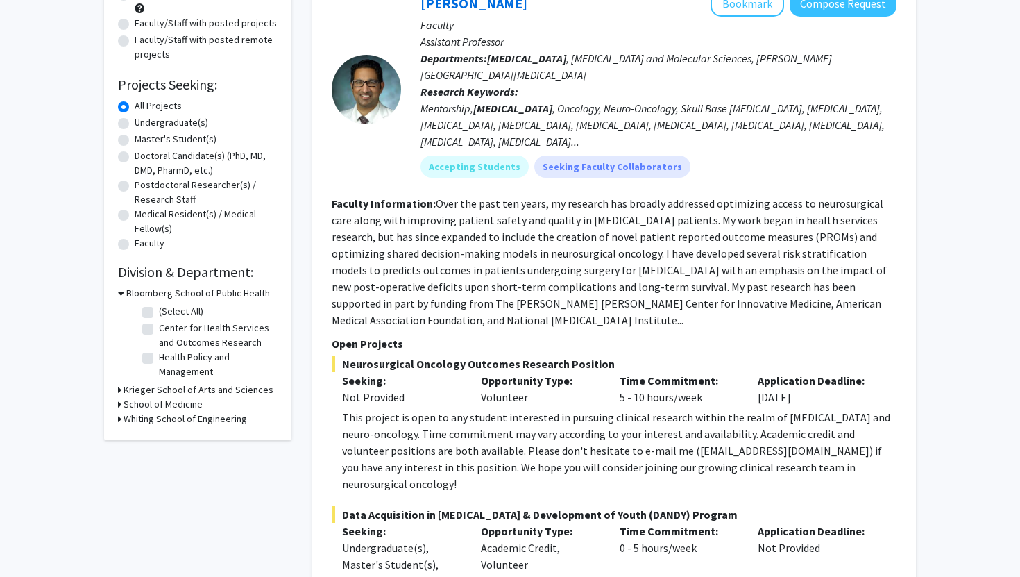
click at [189, 121] on label "Undergraduate(s)" at bounding box center [172, 122] width 74 height 15
click at [144, 121] on input "Undergraduate(s)" at bounding box center [139, 119] width 9 height 9
radio input "true"
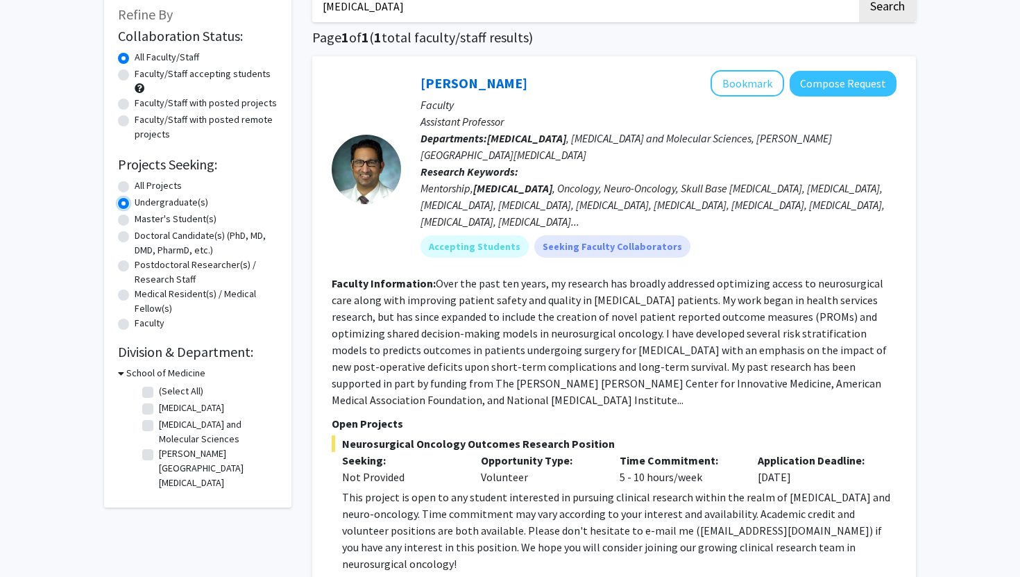
scroll to position [86, 0]
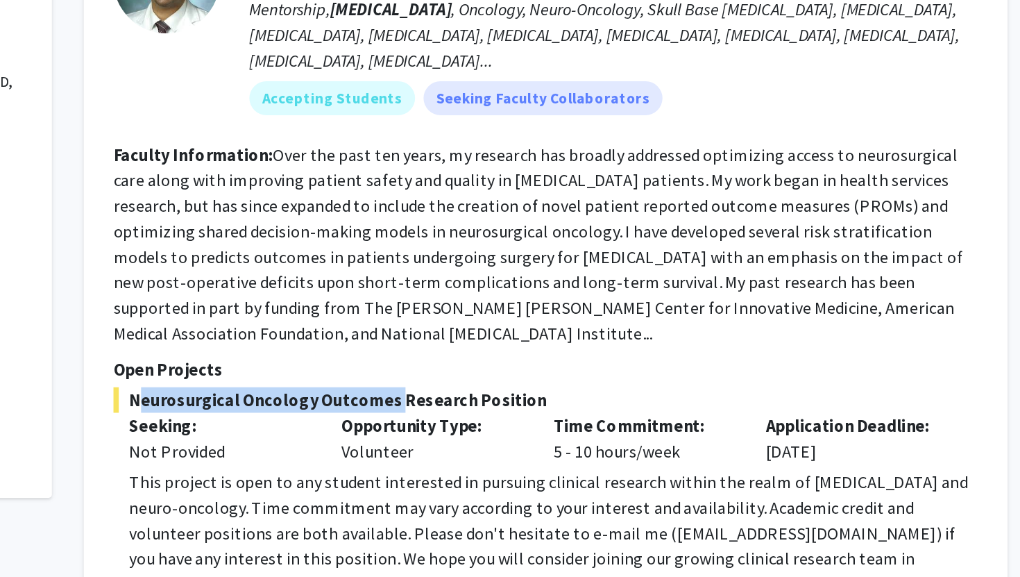
drag, startPoint x: 341, startPoint y: 425, endPoint x: 510, endPoint y: 427, distance: 168.6
click at [510, 433] on span "Neurosurgical Oncology Outcomes Research Position" at bounding box center [614, 441] width 565 height 17
copy span "Neurosurgical Oncology Outcomes"
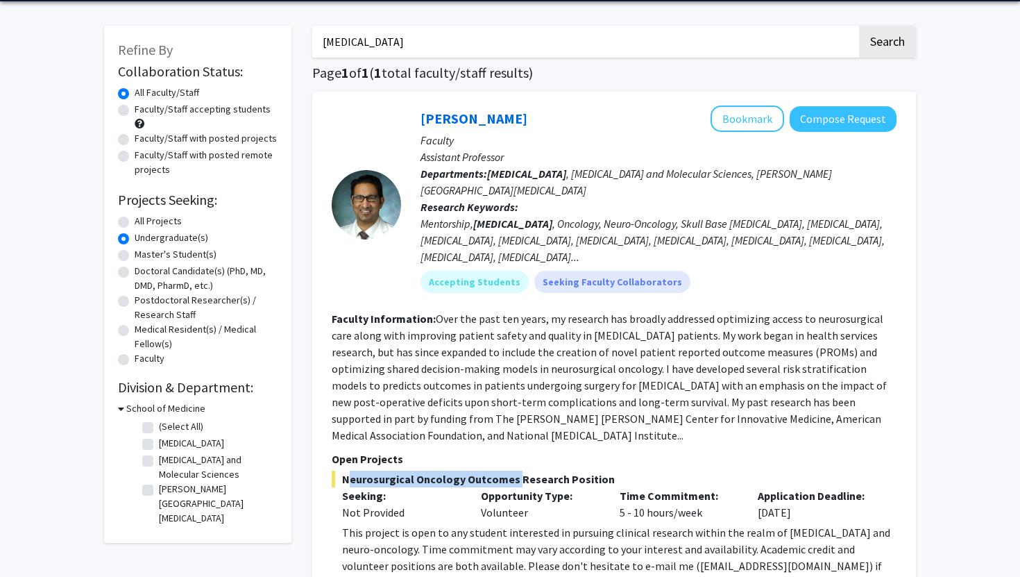
scroll to position [28, 0]
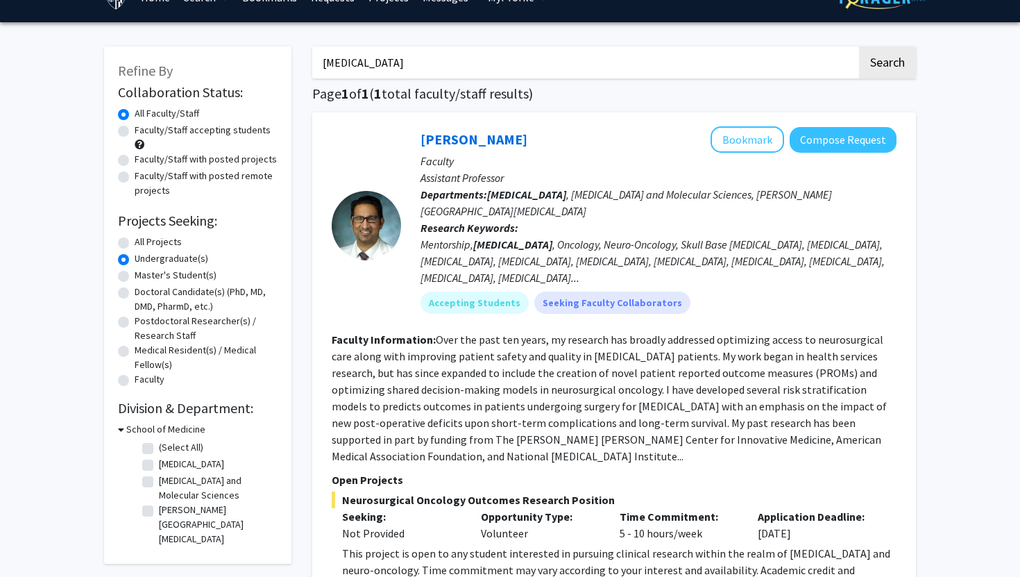
click at [393, 66] on input "neurosurgery" at bounding box center [584, 62] width 545 height 32
type input "neuroscience"
click at [859, 46] on button "Search" at bounding box center [887, 62] width 57 height 32
radio input "true"
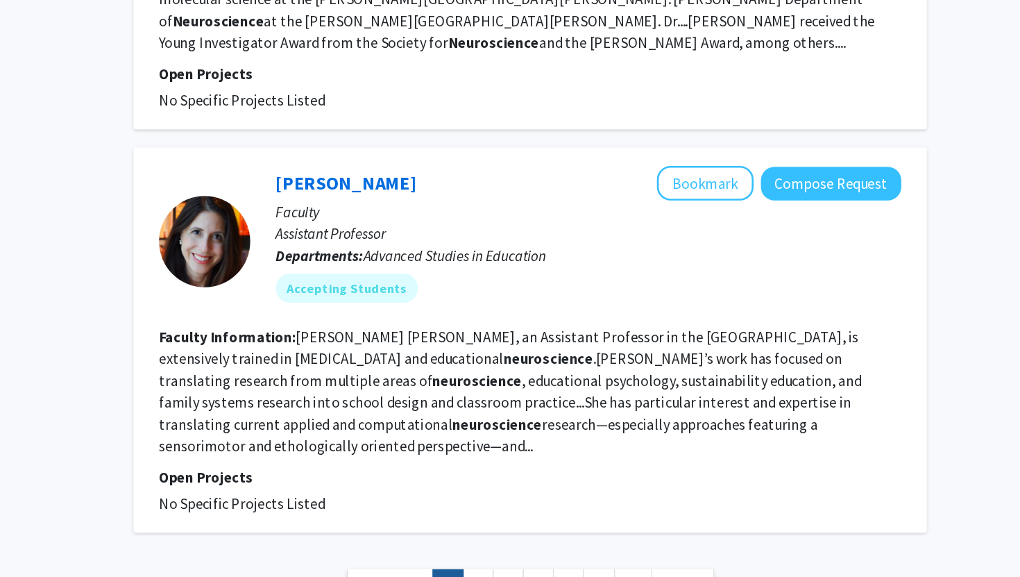
scroll to position [2633, 0]
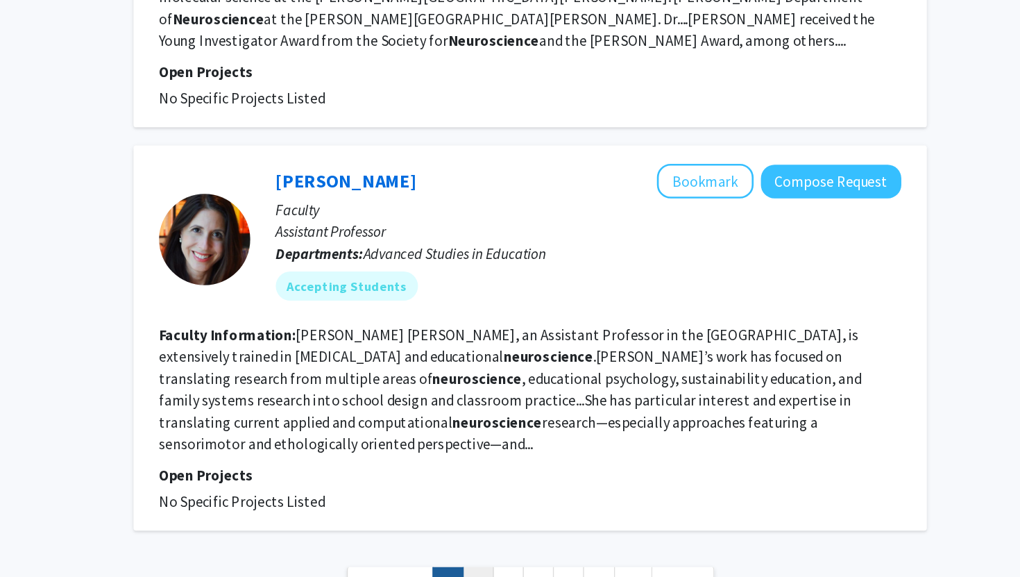
click at [570, 569] on link "2" at bounding box center [575, 581] width 24 height 24
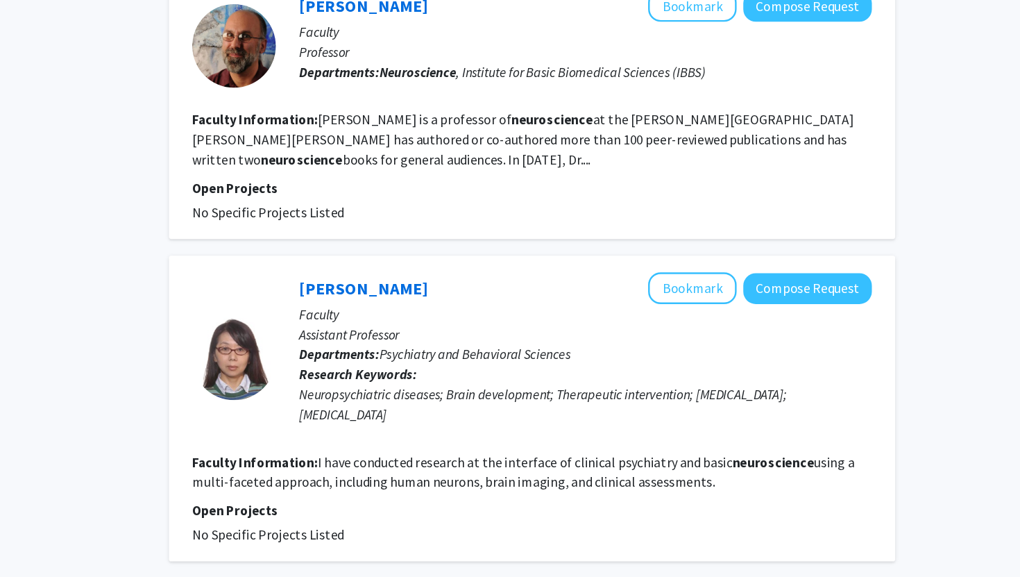
scroll to position [2461, 0]
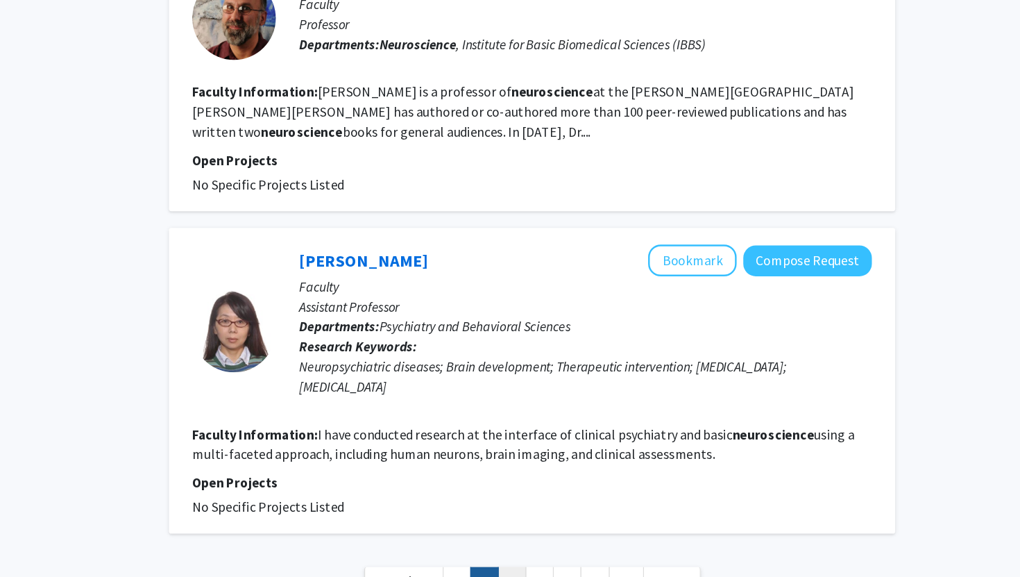
click at [588, 568] on link "3" at bounding box center [598, 580] width 24 height 24
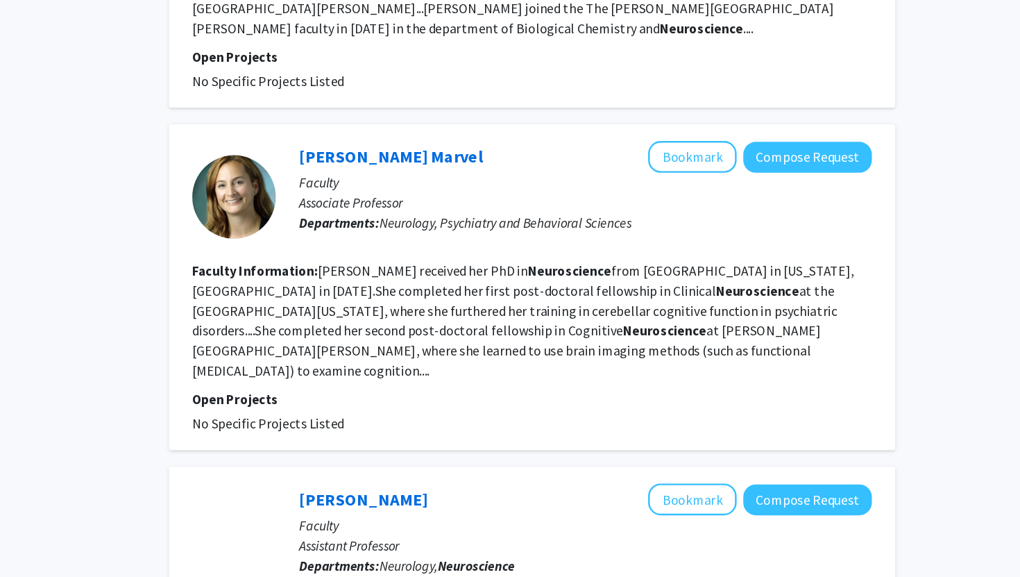
scroll to position [1034, 0]
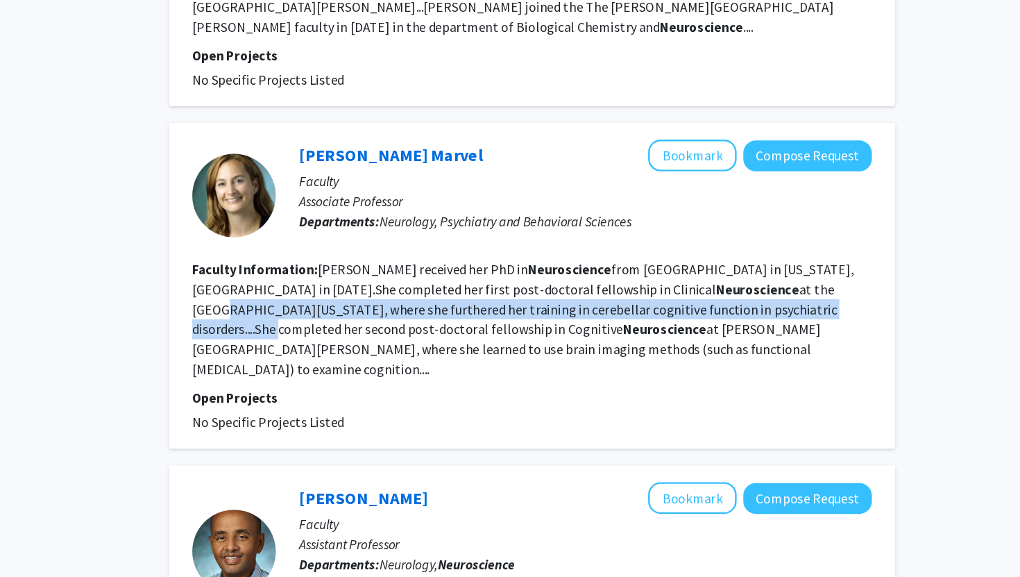
drag, startPoint x: 745, startPoint y: 322, endPoint x: 761, endPoint y: 331, distance: 17.7
click at [761, 331] on fg-read-more "Cherie Marvel received her PhD in Neuroscience from Georgetown University in Wa…" at bounding box center [607, 362] width 550 height 97
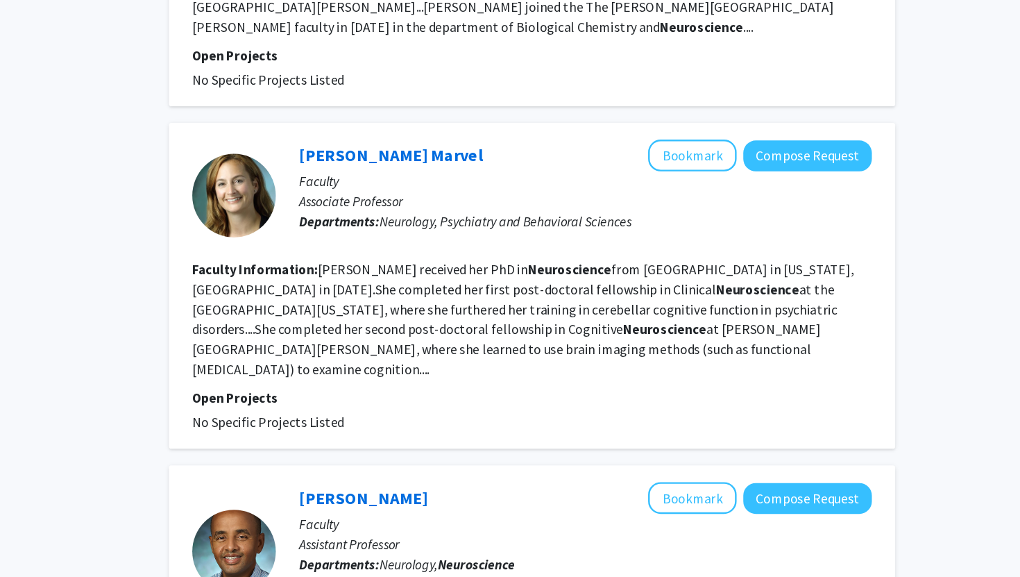
click at [761, 333] on fg-read-more "Cherie Marvel received her PhD in Neuroscience from Georgetown University in Wa…" at bounding box center [607, 362] width 550 height 97
drag, startPoint x: 536, startPoint y: 338, endPoint x: 573, endPoint y: 335, distance: 36.9
click at [573, 335] on fg-read-more "Cherie Marvel received her PhD in Neuroscience from Georgetown University in Wa…" at bounding box center [607, 362] width 550 height 97
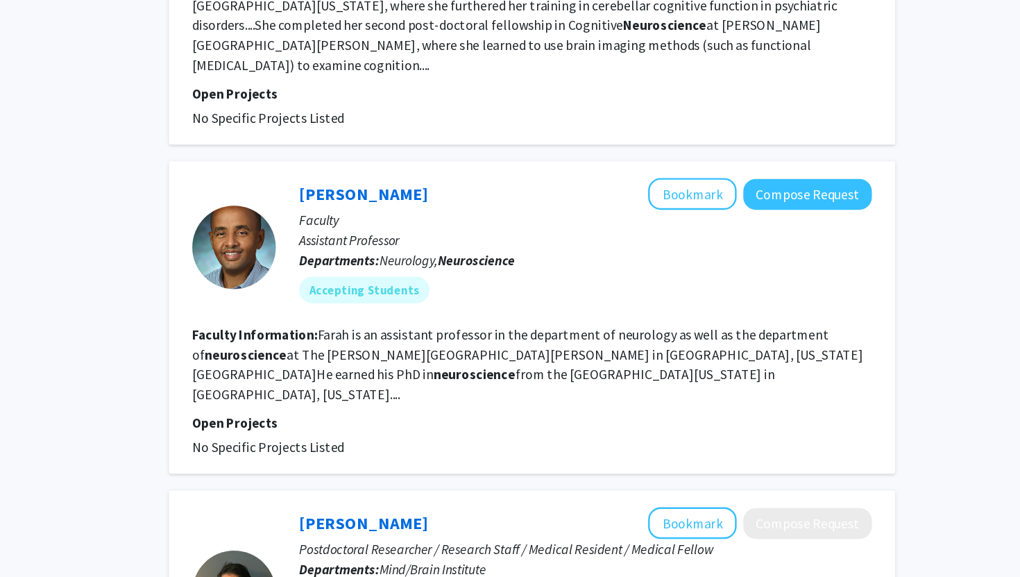
scroll to position [1293, 0]
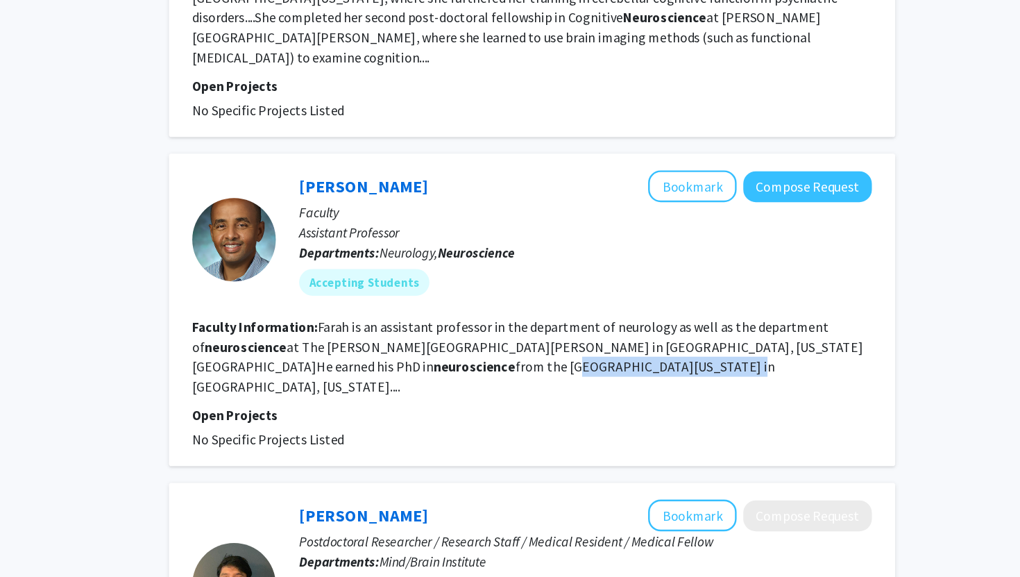
drag, startPoint x: 448, startPoint y: 371, endPoint x: 567, endPoint y: 368, distance: 118.7
click at [567, 368] on fg-read-more "Farah is an assistant professor in the department of neurology as well as the d…" at bounding box center [611, 394] width 558 height 64
click at [482, 243] on link "Mohamed Farah" at bounding box center [474, 251] width 107 height 17
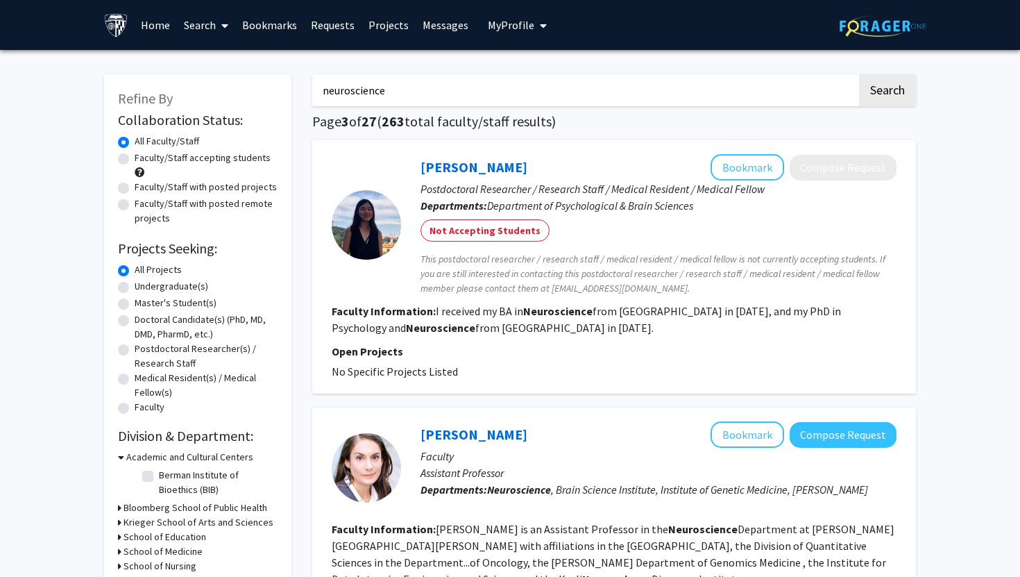
click at [151, 284] on label "Undergraduate(s)" at bounding box center [172, 286] width 74 height 15
click at [144, 284] on input "Undergraduate(s)" at bounding box center [139, 283] width 9 height 9
radio input "true"
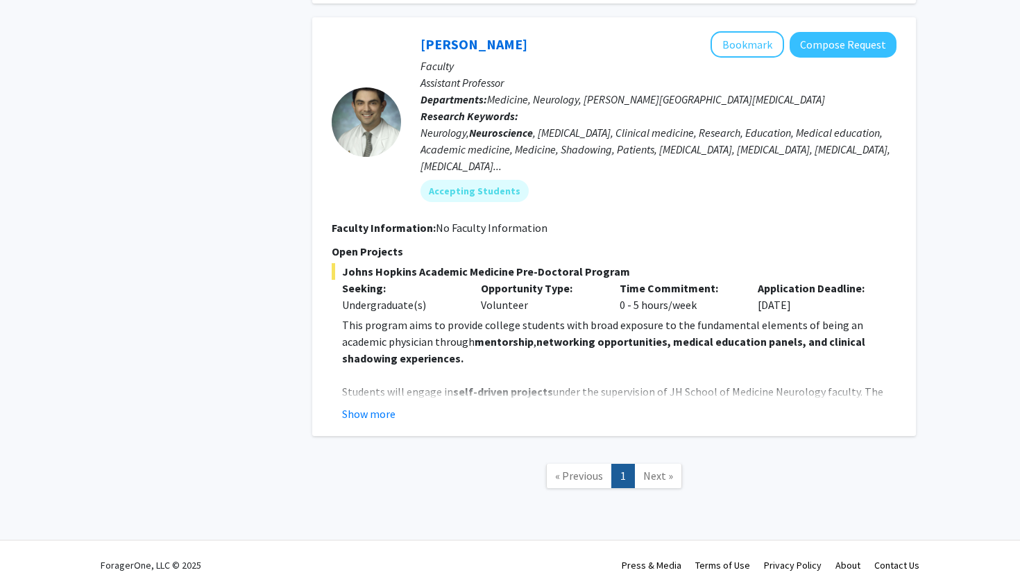
scroll to position [967, 0]
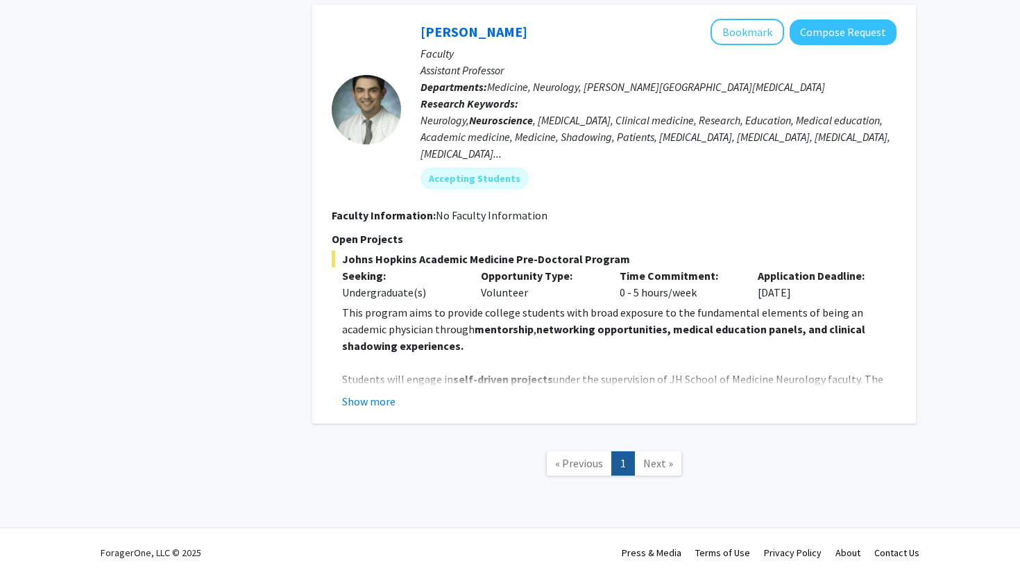
click at [645, 464] on span "Next »" at bounding box center [658, 463] width 30 height 14
click at [668, 462] on span "Next »" at bounding box center [658, 463] width 30 height 14
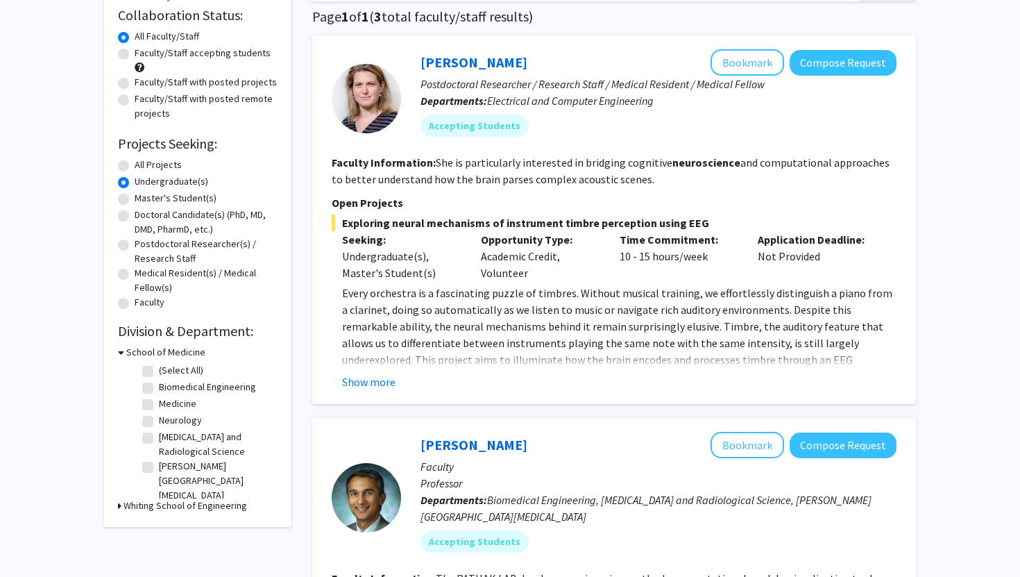
scroll to position [104, 0]
click at [367, 378] on button "Show more" at bounding box center [368, 382] width 53 height 17
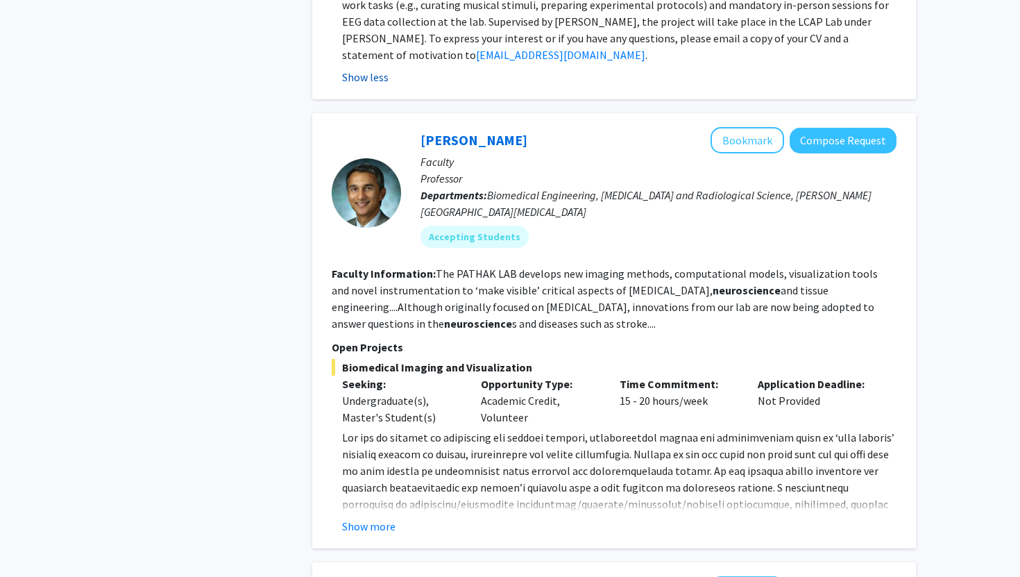
scroll to position [851, 0]
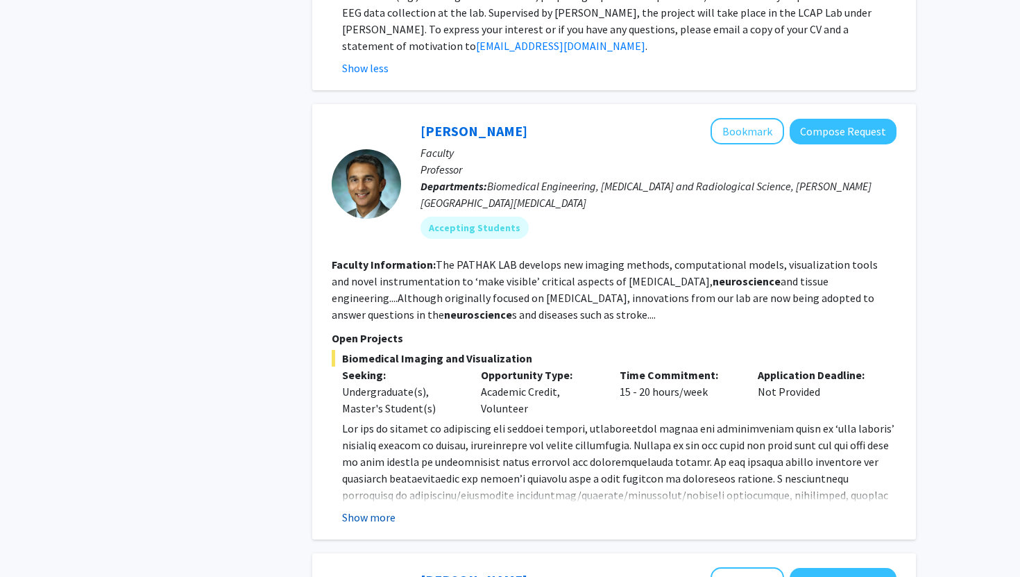
click at [372, 509] on button "Show more" at bounding box center [368, 517] width 53 height 17
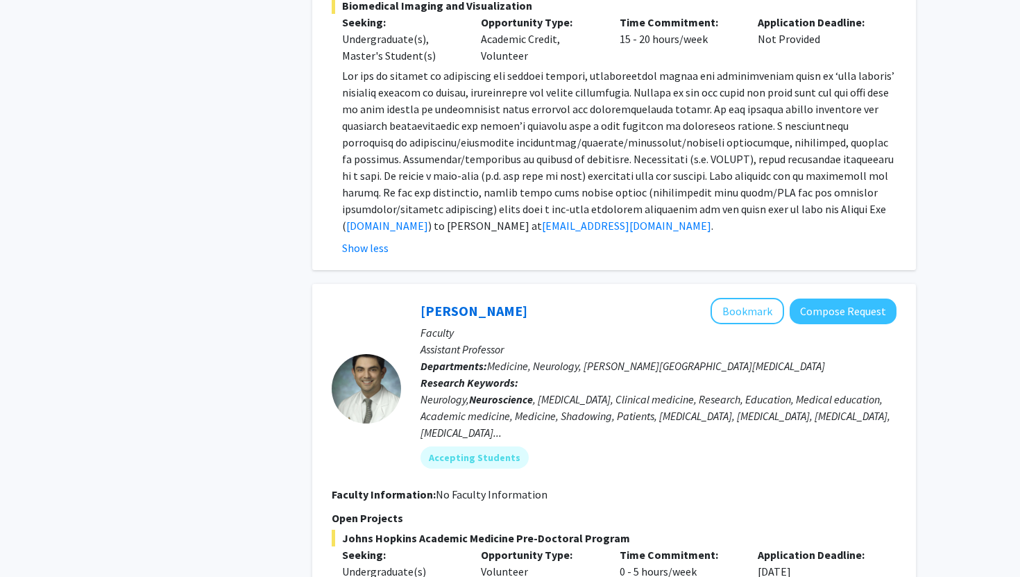
scroll to position [1466, 0]
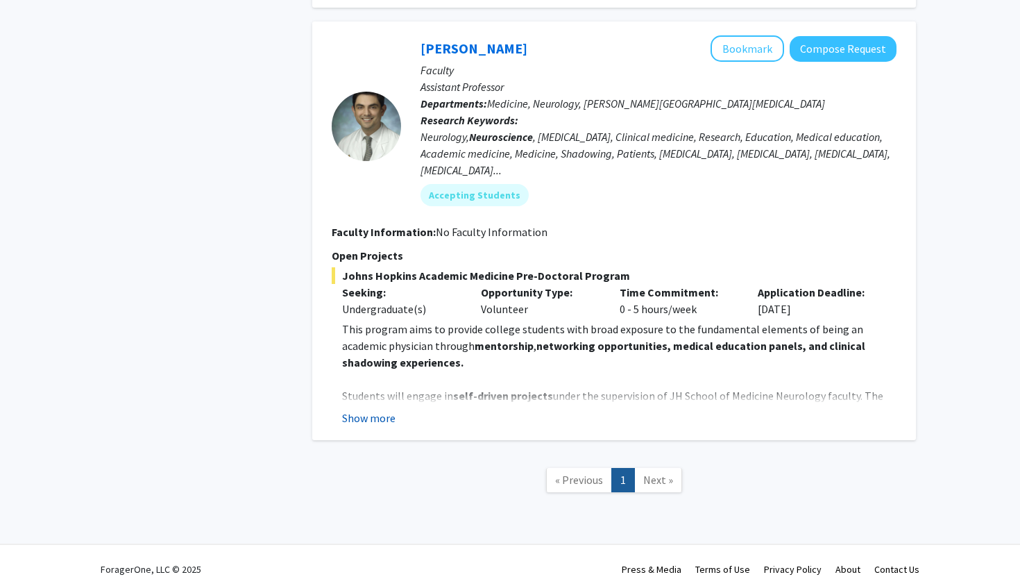
click at [364, 409] on button "Show more" at bounding box center [368, 417] width 53 height 17
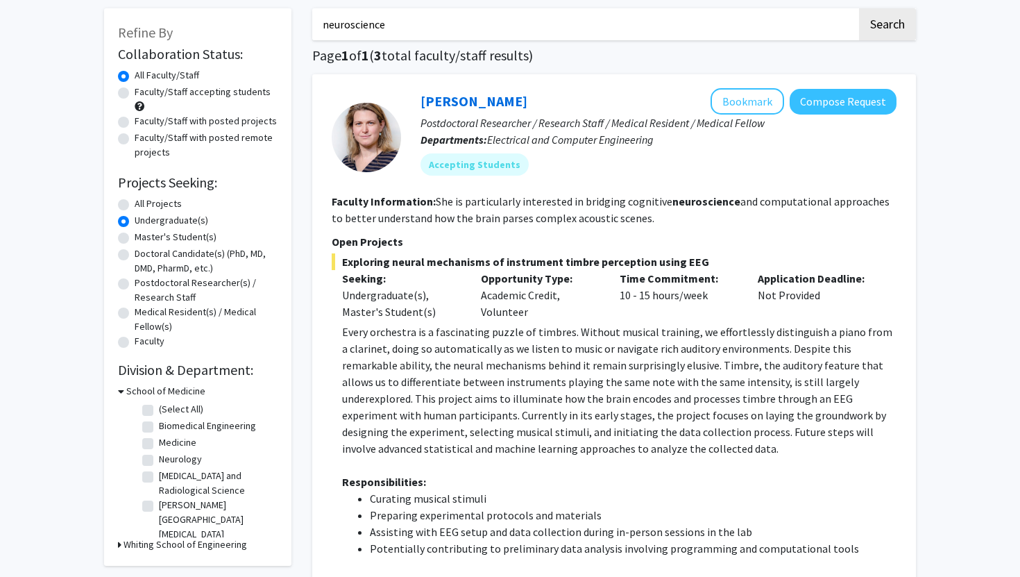
scroll to position [0, 0]
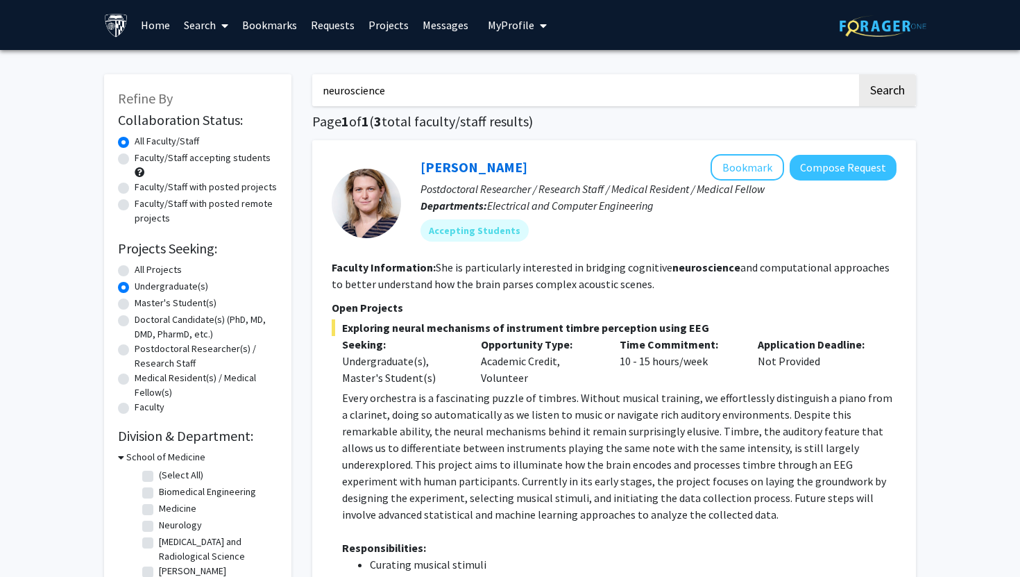
click at [167, 161] on label "Faculty/Staff accepting students" at bounding box center [203, 158] width 136 height 15
click at [144, 160] on input "Faculty/Staff accepting students" at bounding box center [139, 155] width 9 height 9
radio input "true"
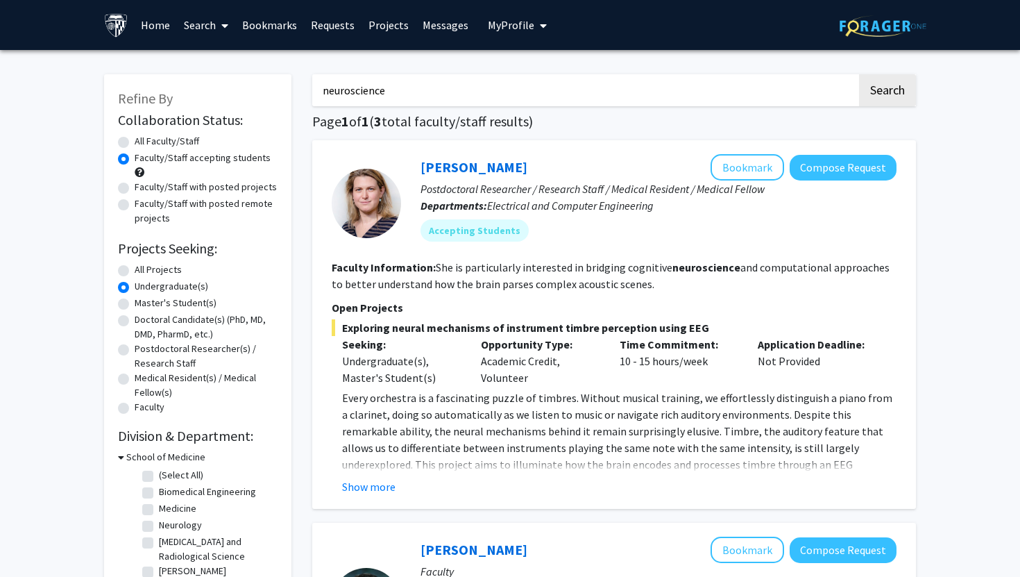
click at [436, 90] on input "neuroscience" at bounding box center [584, 90] width 545 height 32
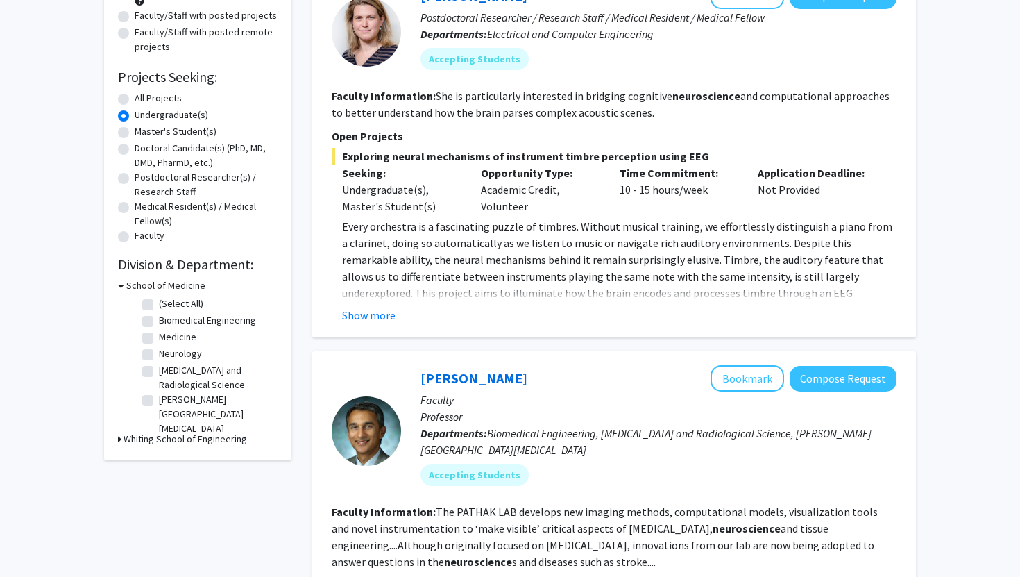
scroll to position [164, 0]
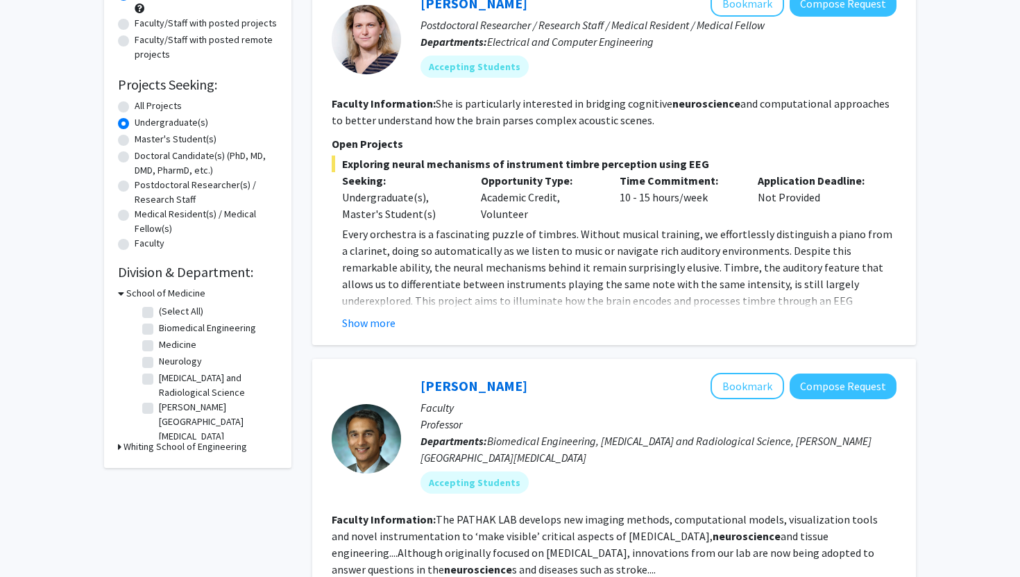
click at [120, 446] on icon at bounding box center [119, 446] width 3 height 15
click at [120, 446] on icon at bounding box center [121, 446] width 6 height 15
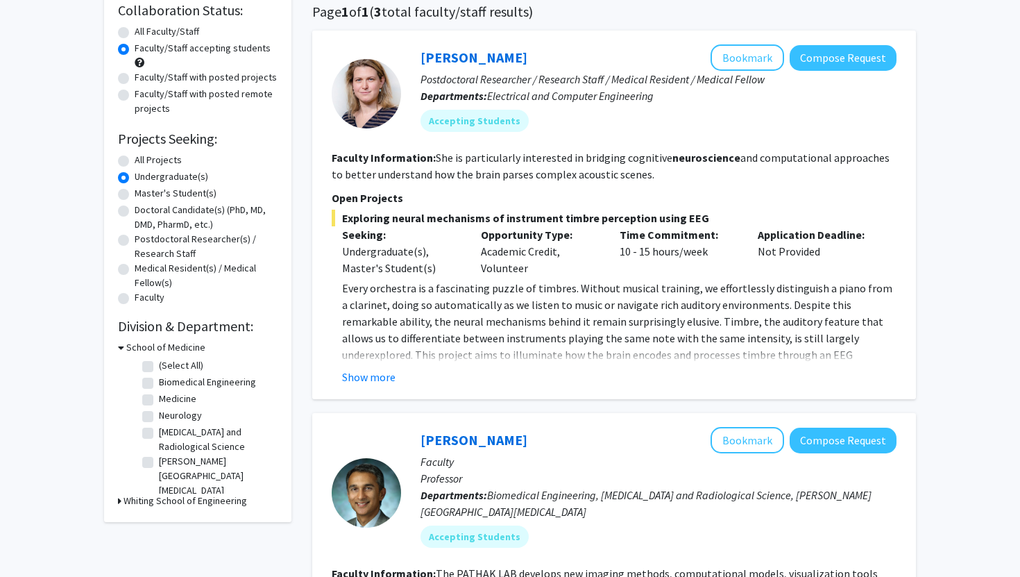
scroll to position [0, 0]
